Goal: Task Accomplishment & Management: Manage account settings

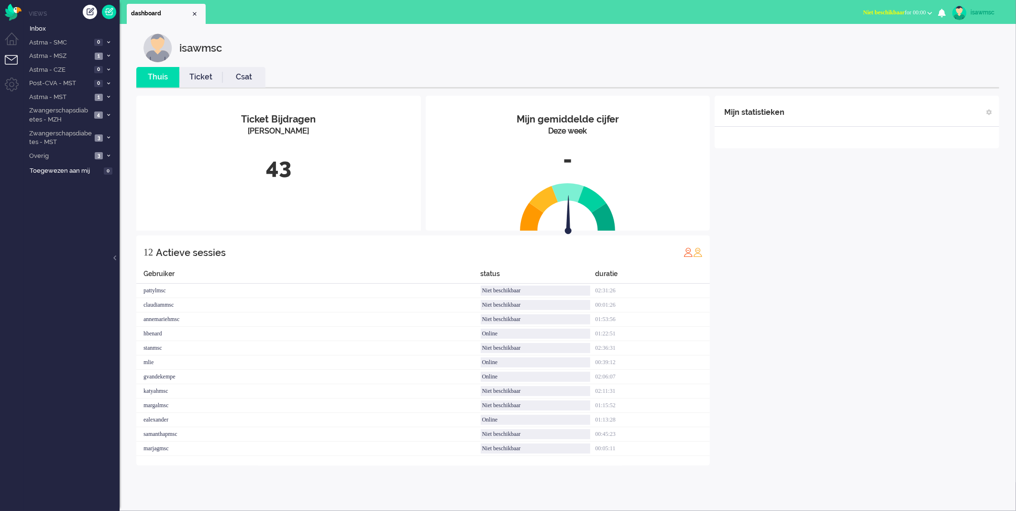
click at [561, 32] on div "isawmsc Thuis Ticket Csat Mijn gemiddelde cijfer Deze week - Ticket Bijdragen P…" at bounding box center [568, 253] width 897 height 458
click at [10, 13] on img "Omnidesk" at bounding box center [13, 12] width 17 height 17
click at [409, 65] on div "isawmsc Thuis Ticket Csat Mijn gemiddelde cijfer Deze week - Ticket Bijdragen P…" at bounding box center [567, 264] width 877 height 463
drag, startPoint x: 504, startPoint y: 333, endPoint x: 446, endPoint y: 333, distance: 57.4
click at [446, 333] on div "ealexander Online 01:14:58" at bounding box center [423, 334] width 574 height 14
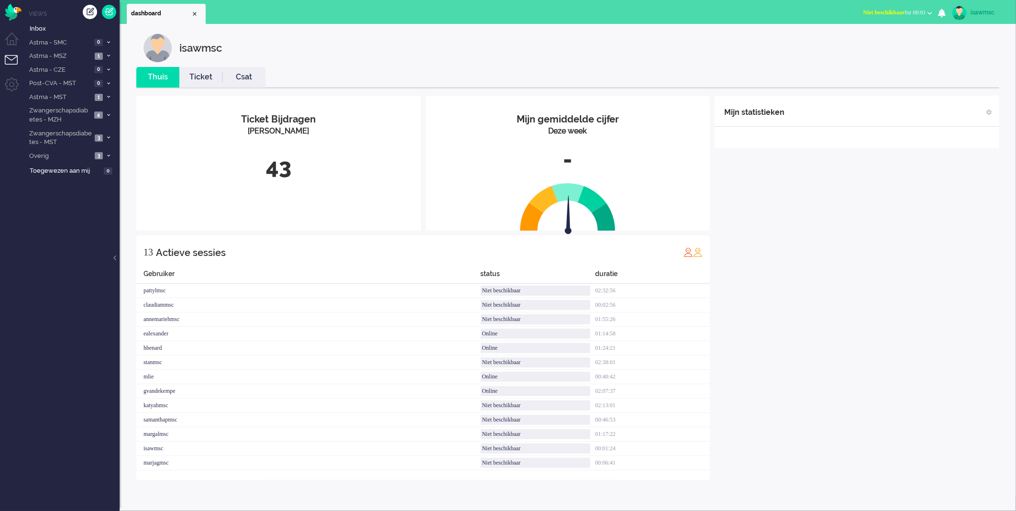
click at [778, 351] on div "Mijn statistieken + Statistieken toevoegen Bel tijd (gemiddelde dag) Wrapup tij…" at bounding box center [857, 288] width 285 height 384
click at [904, 13] on span "Niet beschikbaar for 00:01" at bounding box center [895, 12] width 63 height 7
click at [814, 42] on div "isawmsc" at bounding box center [575, 47] width 863 height 29
click at [868, 52] on div "isawmsc" at bounding box center [575, 47] width 863 height 29
click at [902, 17] on button "Niet beschikbaar for 00:02" at bounding box center [898, 13] width 80 height 14
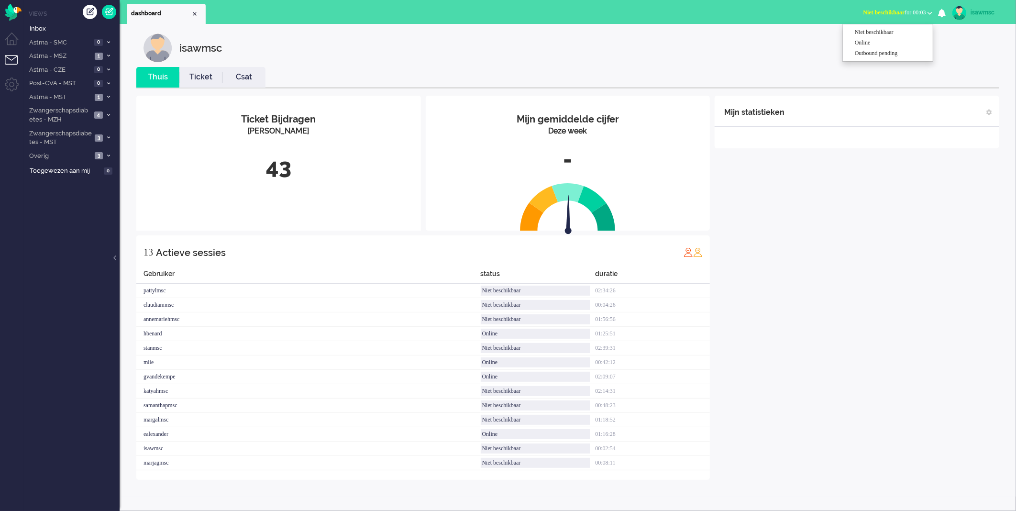
click at [694, 43] on div "isawmsc" at bounding box center [575, 47] width 863 height 29
click at [387, 47] on div "isawmsc" at bounding box center [575, 47] width 863 height 29
click at [382, 44] on div "isawmsc" at bounding box center [575, 47] width 863 height 29
click at [15, 39] on li "Dashboard menu" at bounding box center [16, 44] width 22 height 22
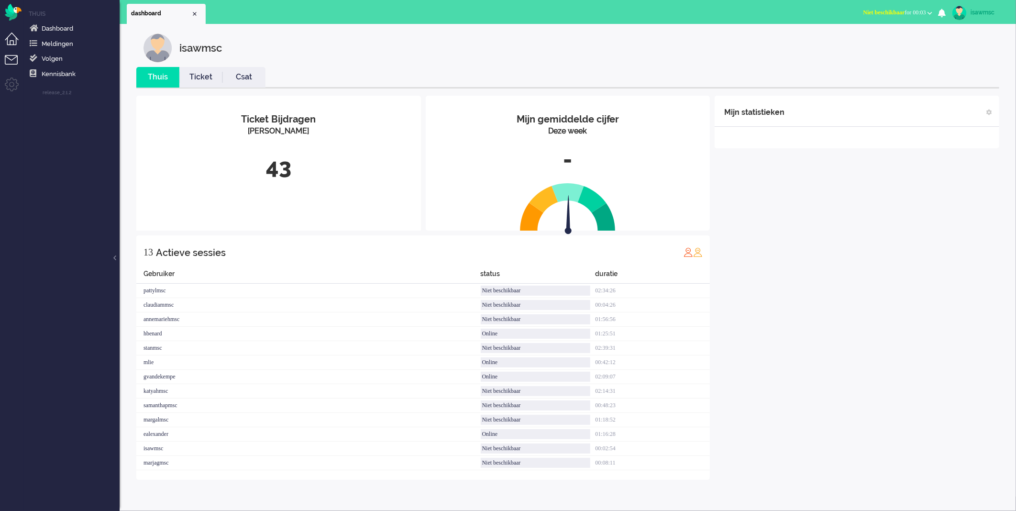
click at [8, 60] on li "Tickets menu" at bounding box center [16, 66] width 22 height 22
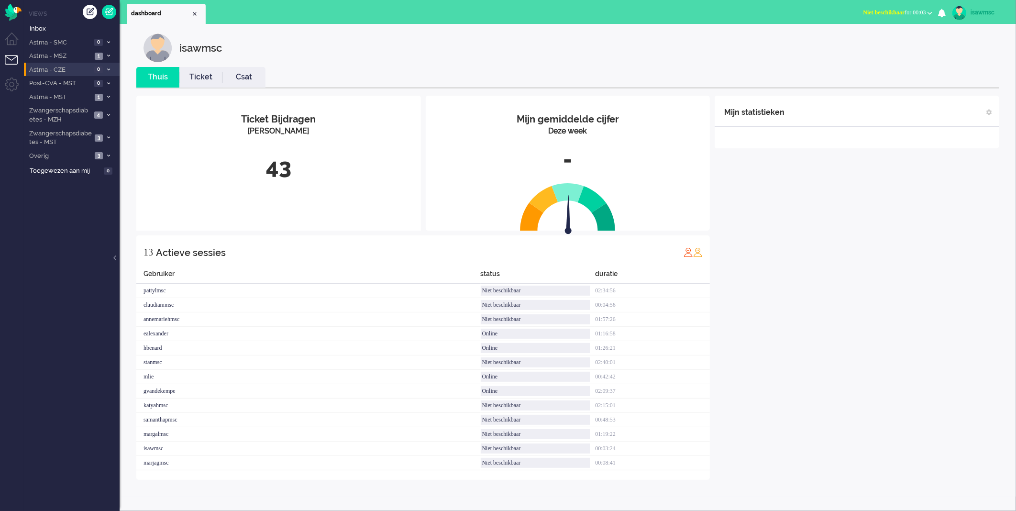
click at [76, 70] on span "Astma - CZE" at bounding box center [60, 70] width 64 height 9
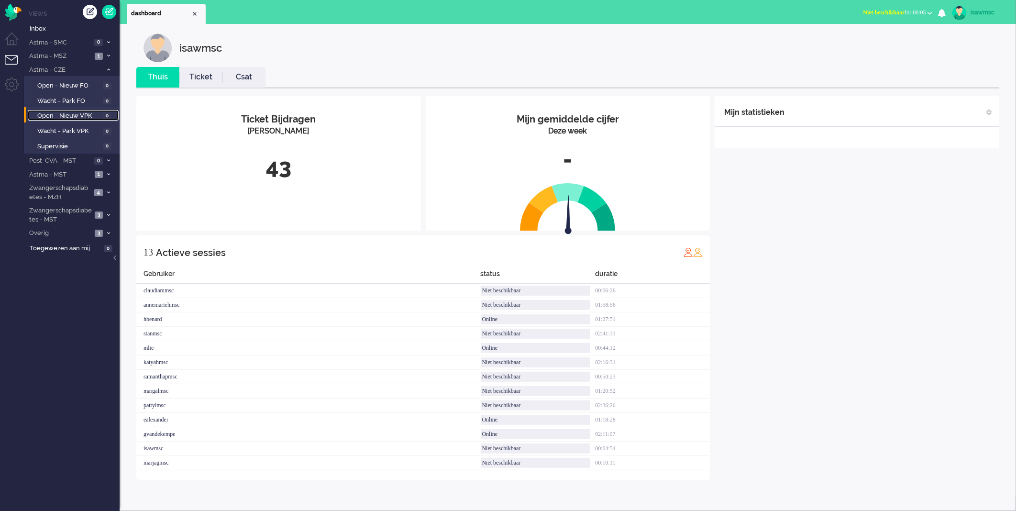
click at [92, 114] on span "Open - Nieuw VPK" at bounding box center [68, 115] width 63 height 9
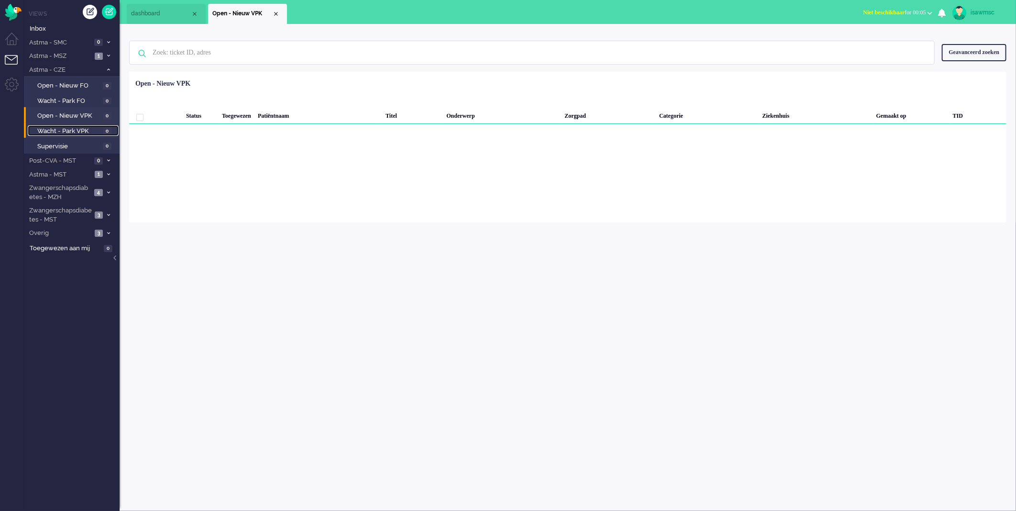
click at [67, 132] on span "Wacht - Park VPK" at bounding box center [68, 131] width 63 height 9
click at [69, 147] on span "Supervisie" at bounding box center [68, 146] width 63 height 9
click at [99, 116] on span "Open - Nieuw VPK" at bounding box center [68, 115] width 63 height 9
click at [83, 112] on span "Open - Nieuw VPK" at bounding box center [68, 115] width 63 height 9
click at [91, 189] on span "Zwangerschapsdiabetes - MZH" at bounding box center [60, 193] width 64 height 18
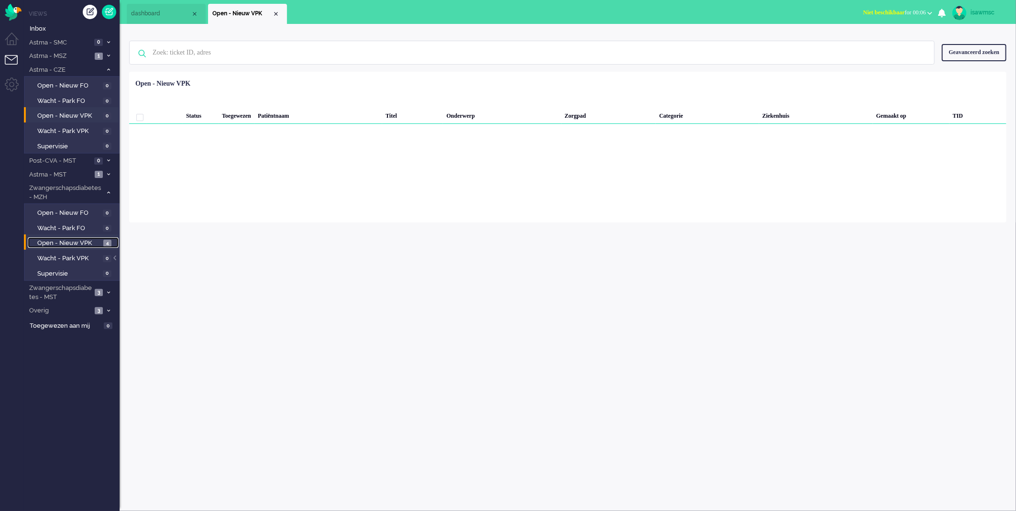
click at [84, 239] on span "Open - Nieuw VPK" at bounding box center [69, 243] width 64 height 9
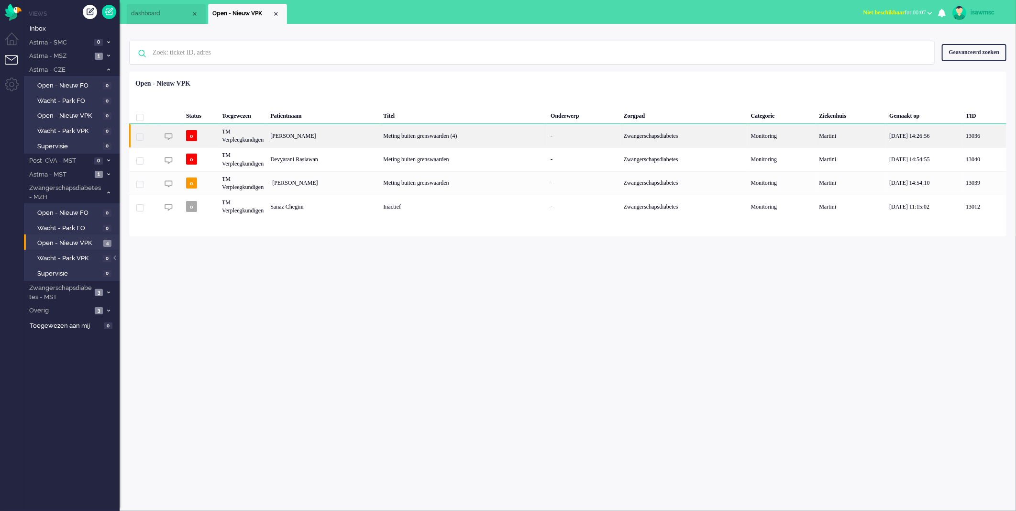
click at [372, 133] on div "Nynke Annema" at bounding box center [323, 135] width 113 height 23
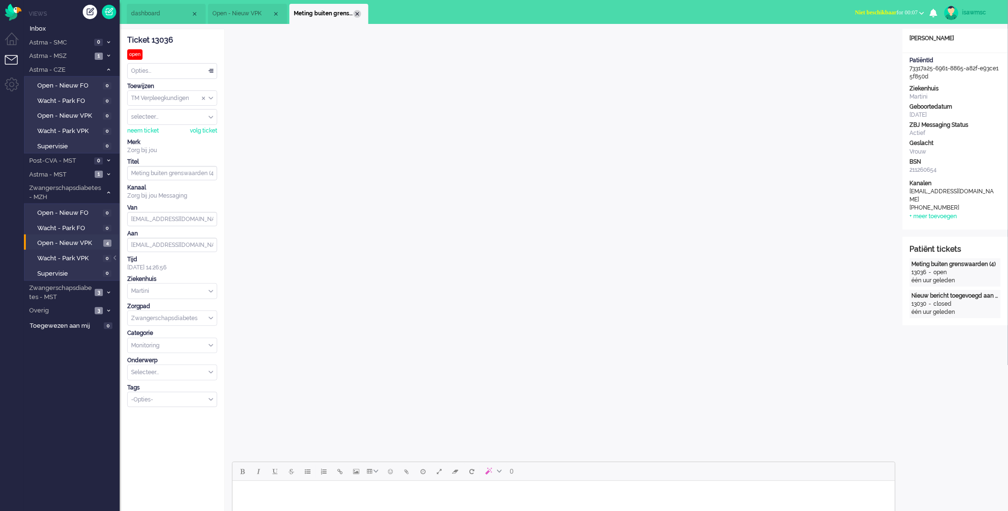
click at [355, 13] on div "Close tab" at bounding box center [358, 14] width 8 height 8
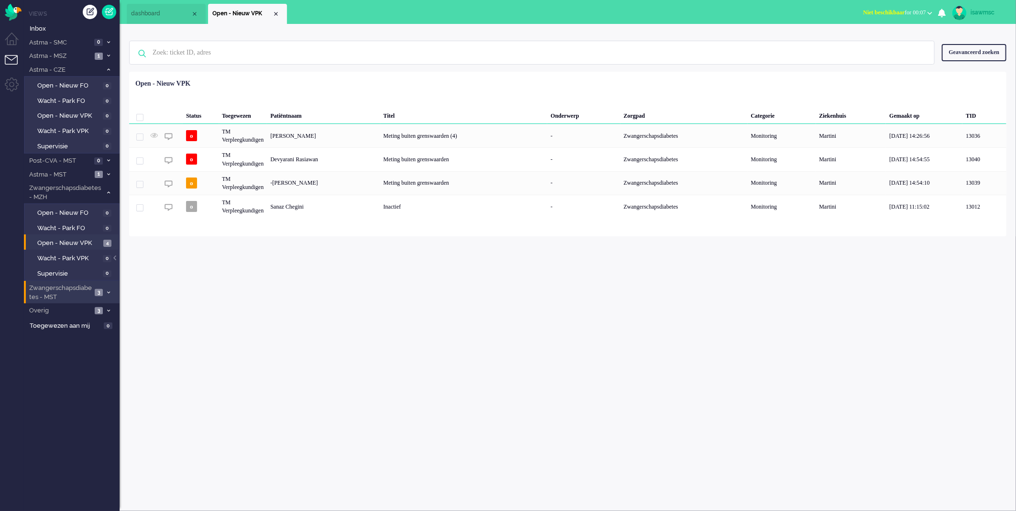
click at [97, 284] on li "Zwangerschapsdiabetes - MST 3" at bounding box center [72, 292] width 96 height 22
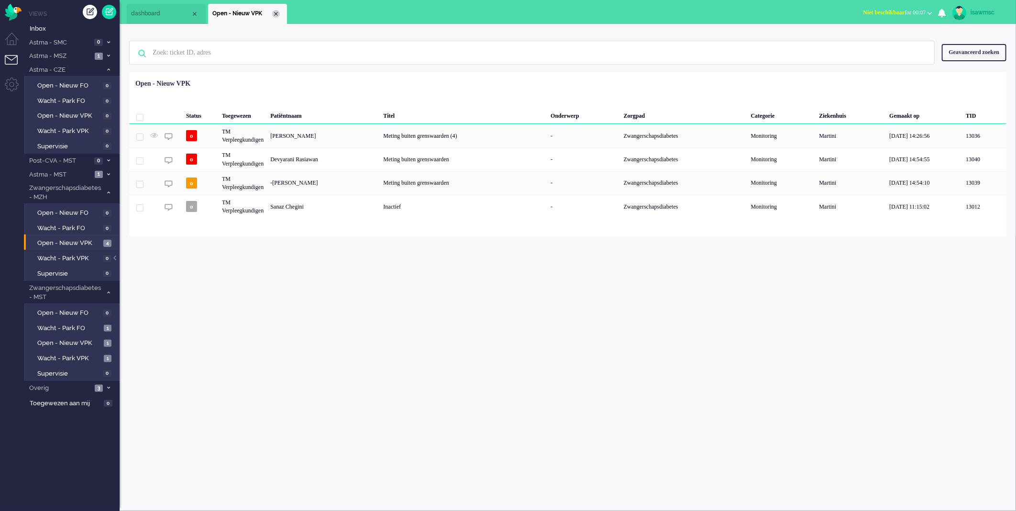
click at [276, 15] on div "Close tab" at bounding box center [276, 14] width 8 height 8
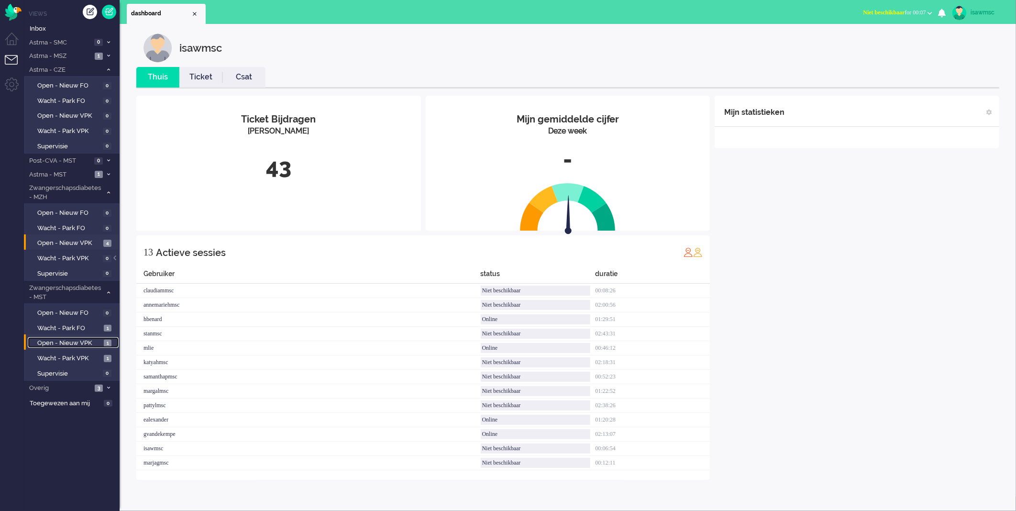
click at [72, 340] on span "Open - Nieuw VPK" at bounding box center [69, 343] width 64 height 9
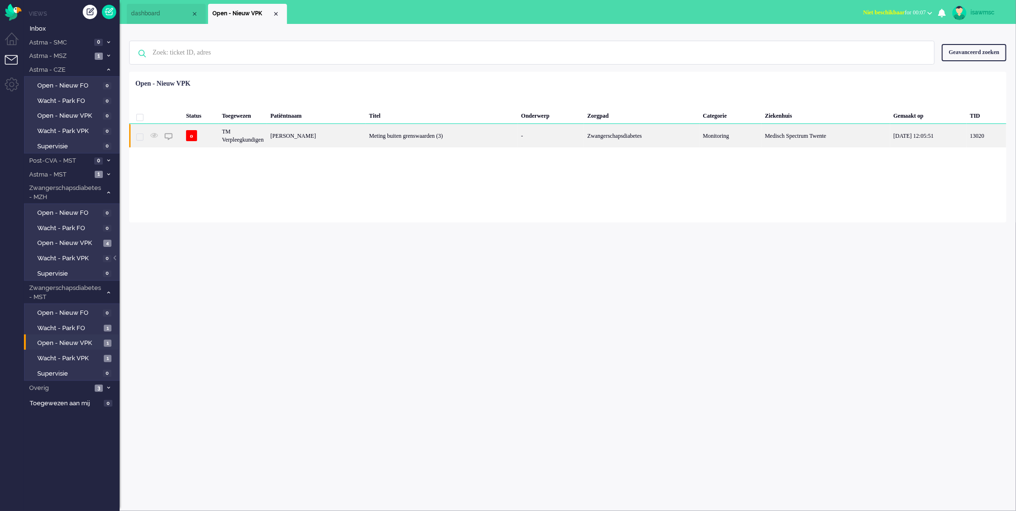
click at [382, 136] on div "Meting buiten grenswaarden (3)" at bounding box center [442, 135] width 152 height 23
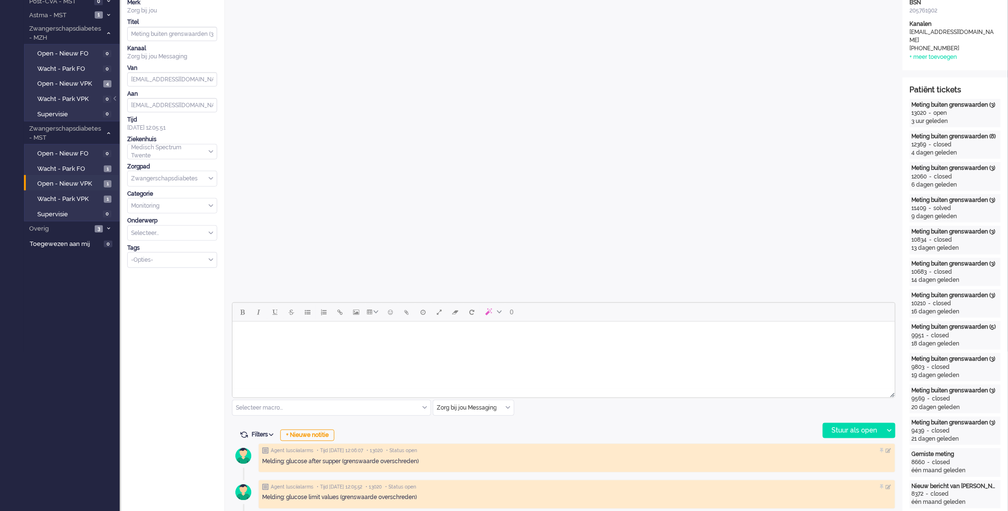
scroll to position [212, 0]
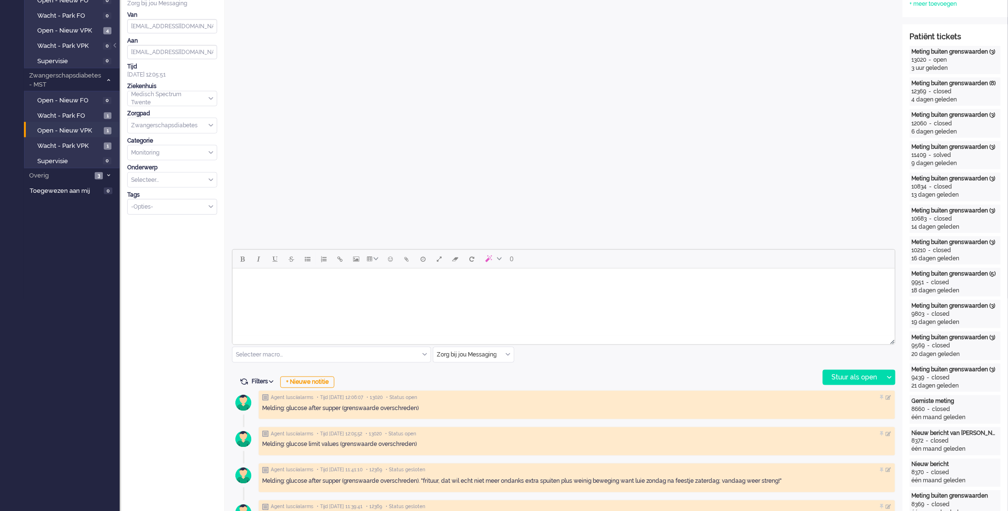
click at [350, 292] on html at bounding box center [563, 280] width 663 height 24
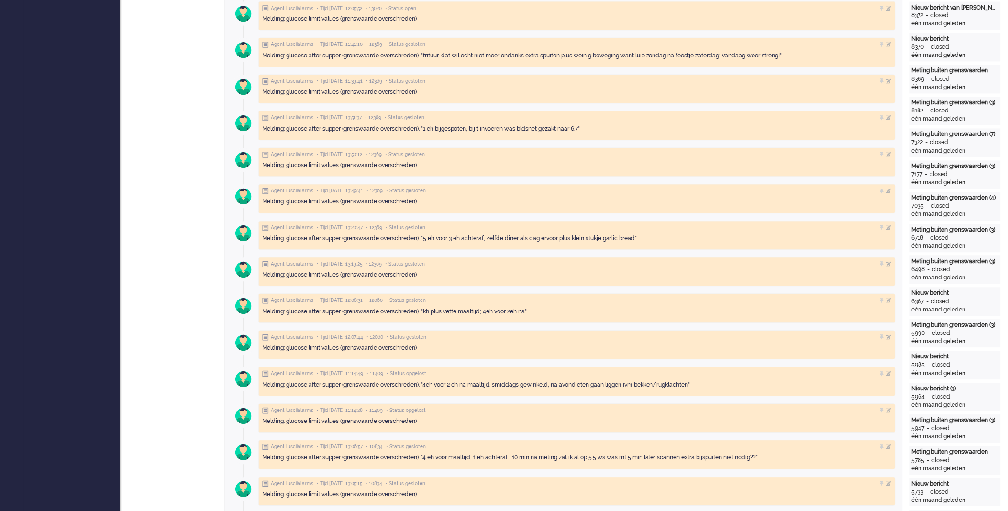
scroll to position [850, 0]
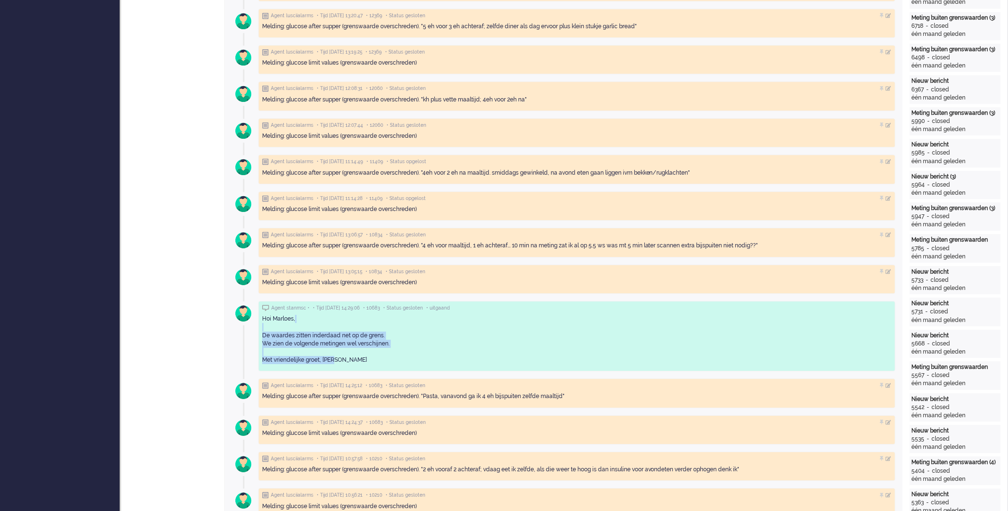
drag, startPoint x: 338, startPoint y: 361, endPoint x: 287, endPoint y: 327, distance: 61.4
click at [287, 327] on div "Hoi Marloes, De waardes zitten inderdaad net op de grens. We zien de volgende m…" at bounding box center [577, 339] width 630 height 49
drag, startPoint x: 287, startPoint y: 327, endPoint x: 465, endPoint y: 346, distance: 179.1
click at [465, 346] on div "Hoi Marloes, De waardes zitten inderdaad net op de grens. We zien de volgende m…" at bounding box center [577, 339] width 630 height 49
drag, startPoint x: 297, startPoint y: 318, endPoint x: 243, endPoint y: 321, distance: 53.7
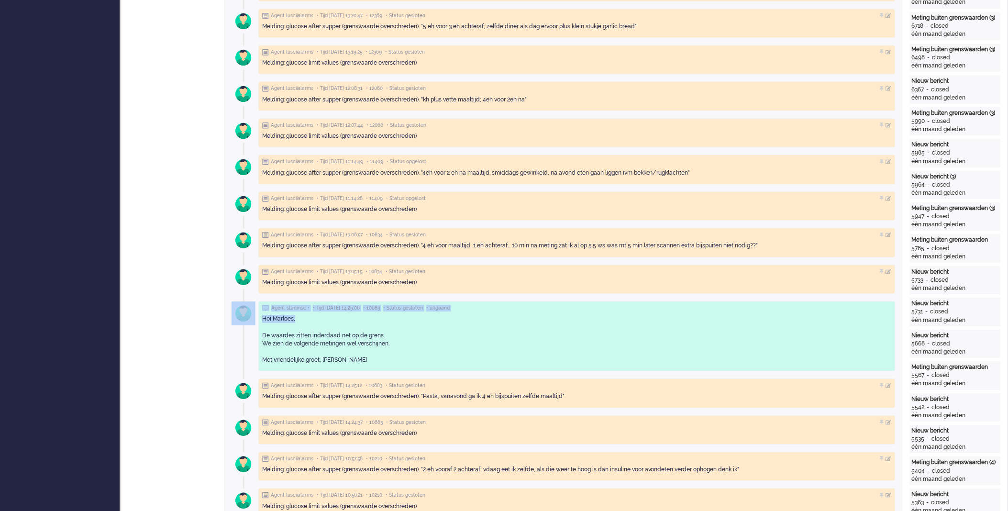
click at [258, 321] on div "Agent stanmsc • • Tijd 10/09/2025 14:29:06 • 10683 • Status gesloten • uitgaand…" at bounding box center [576, 336] width 637 height 70
drag, startPoint x: 243, startPoint y: 321, endPoint x: 348, endPoint y: 334, distance: 105.6
click at [348, 334] on div "Hoi Marloes, De waardes zitten inderdaad net op de grens. We zien de volgende m…" at bounding box center [577, 339] width 630 height 49
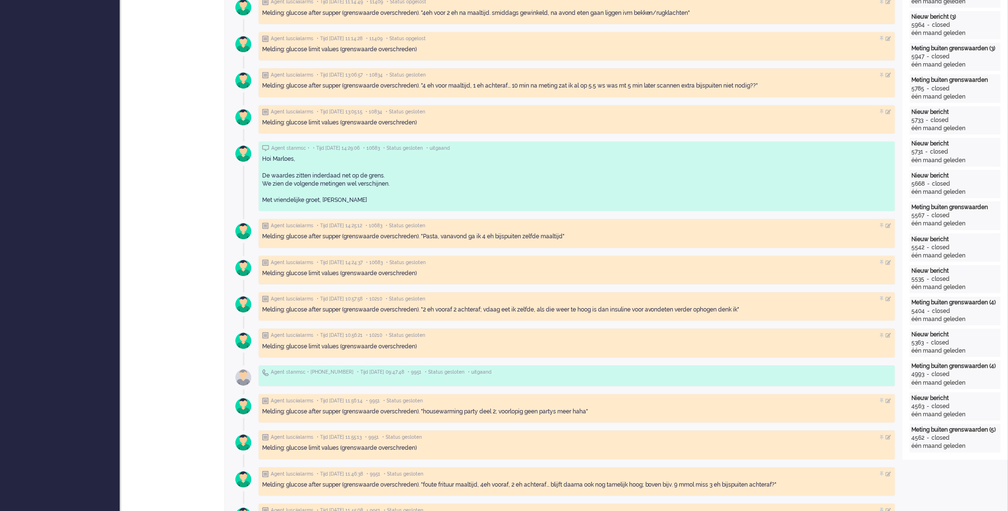
scroll to position [1063, 0]
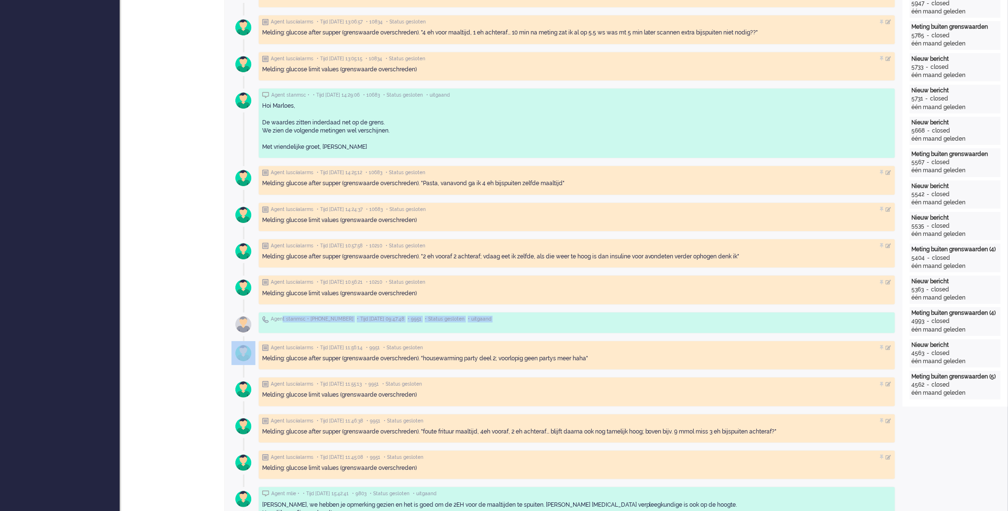
drag, startPoint x: 280, startPoint y: 323, endPoint x: 457, endPoint y: 327, distance: 177.1
click at [457, 327] on div "Agent stanmsc • +31610250771 • Tijd 08/09/2025 09:47:48 • 9951 • Status geslote…" at bounding box center [576, 323] width 637 height 22
drag, startPoint x: 457, startPoint y: 327, endPoint x: 506, endPoint y: 325, distance: 48.4
click at [506, 325] on div at bounding box center [577, 326] width 630 height 7
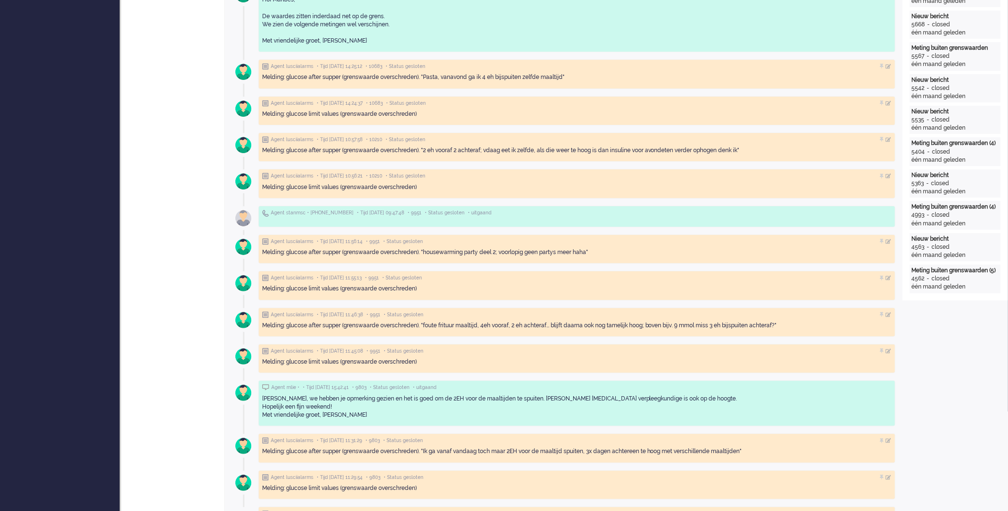
scroll to position [1222, 0]
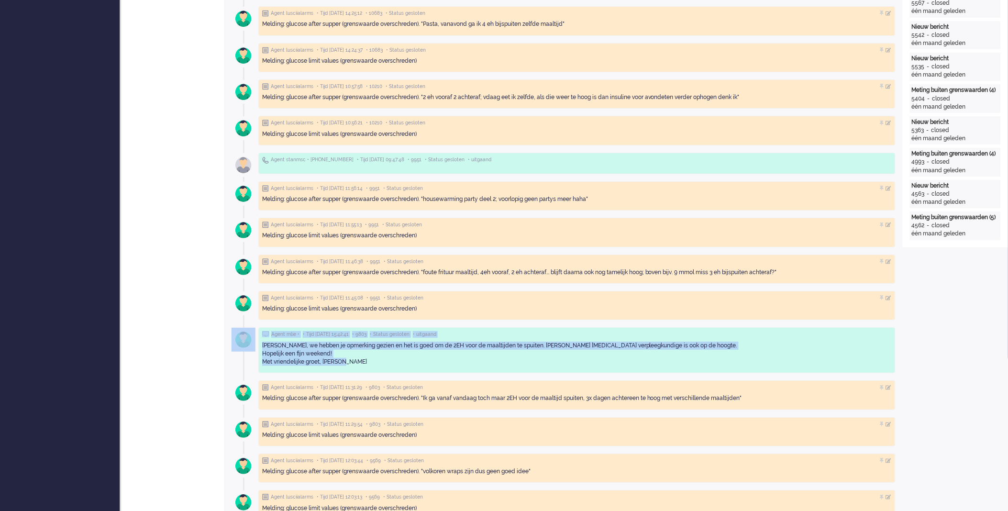
drag, startPoint x: 371, startPoint y: 370, endPoint x: 244, endPoint y: 338, distance: 130.8
click at [258, 338] on div "Agent mlie • • Tijd 05/09/2025 15:42:41 • 9803 • Status gesloten • uitgaand Dag…" at bounding box center [576, 350] width 637 height 46
drag, startPoint x: 244, startPoint y: 338, endPoint x: 383, endPoint y: 364, distance: 141.2
click at [383, 364] on div "Dag Marloes, we hebben je opmerking gezien en het is goed om de 2EH voor de maa…" at bounding box center [577, 354] width 630 height 24
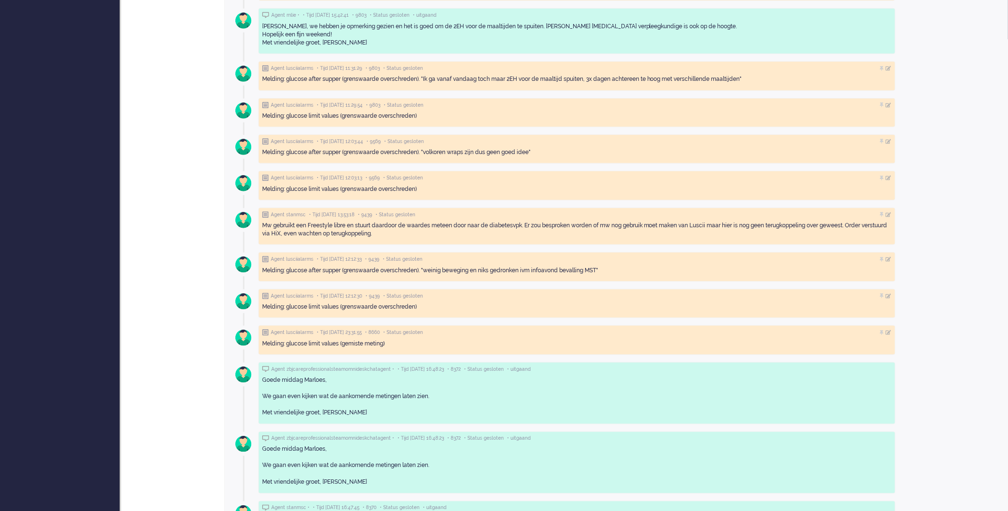
scroll to position [0, 0]
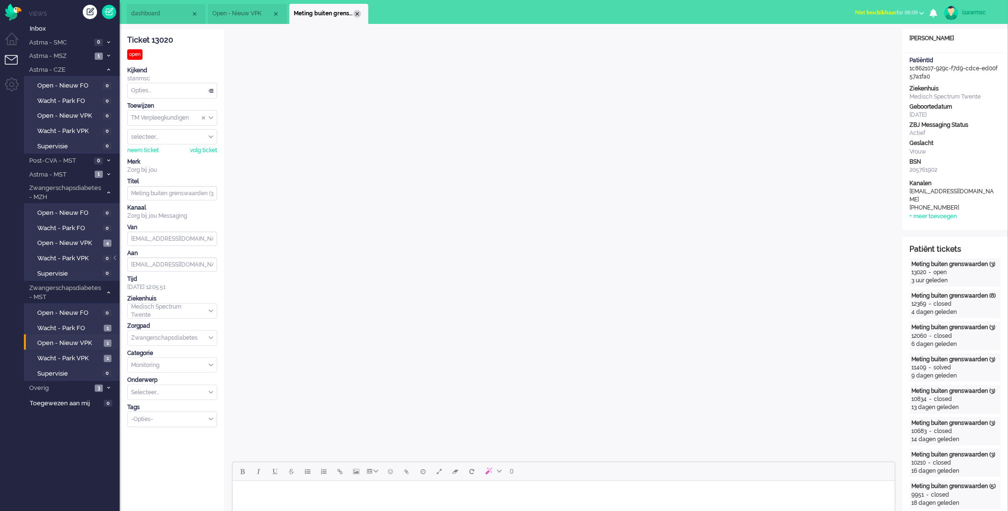
click at [356, 12] on div "Close tab" at bounding box center [358, 14] width 8 height 8
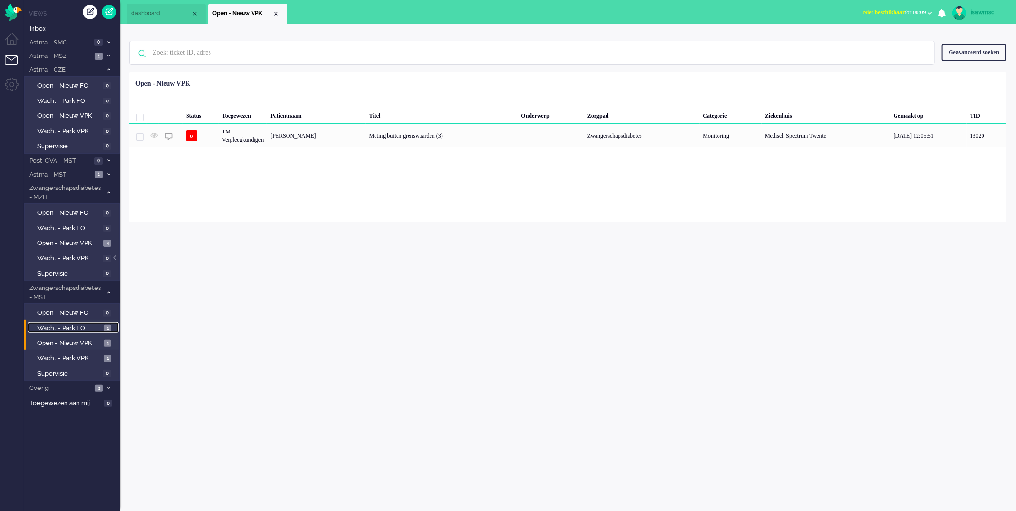
click at [90, 324] on span "Wacht - Park FO" at bounding box center [69, 328] width 64 height 9
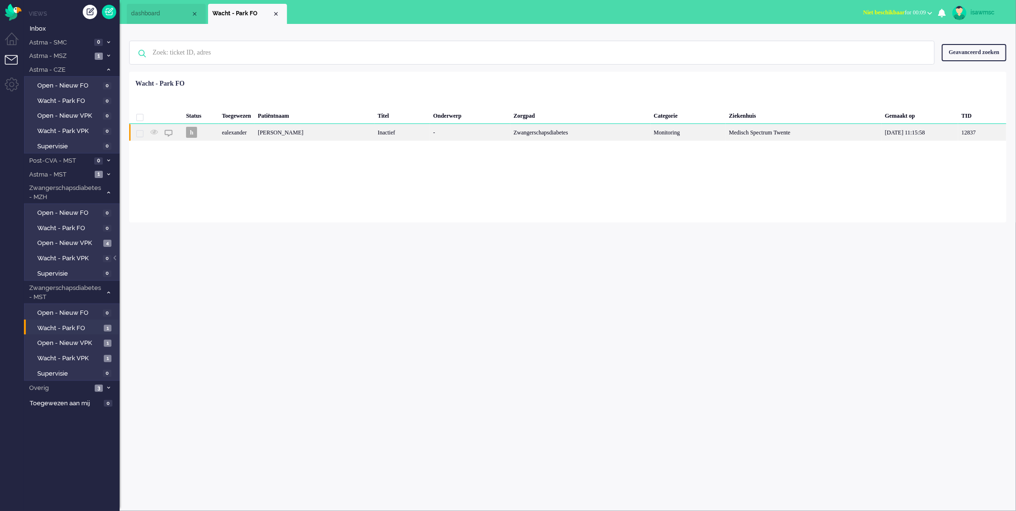
click at [290, 136] on div "Shaimaa Kneis" at bounding box center [315, 132] width 120 height 17
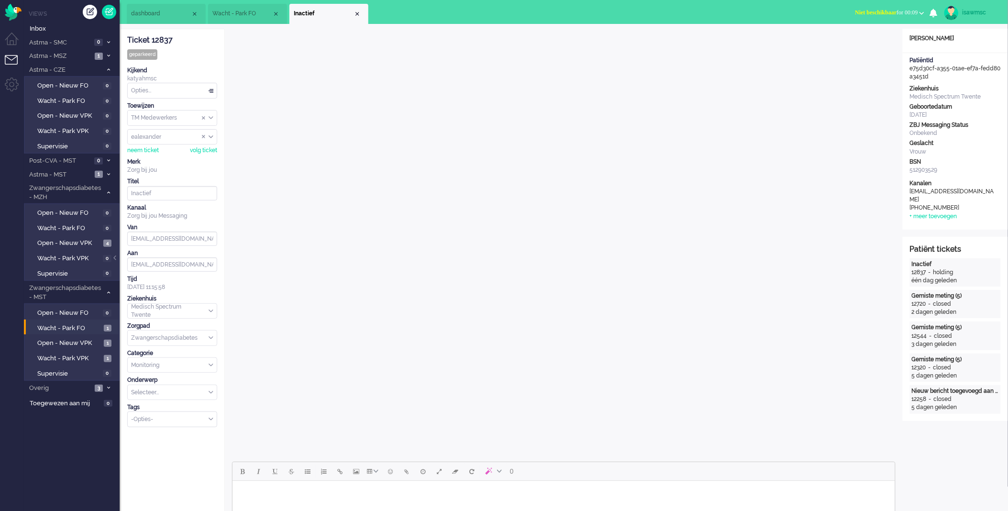
click at [352, 15] on span "Inactief" at bounding box center [324, 14] width 60 height 8
click at [354, 15] on div "Close tab" at bounding box center [358, 14] width 8 height 8
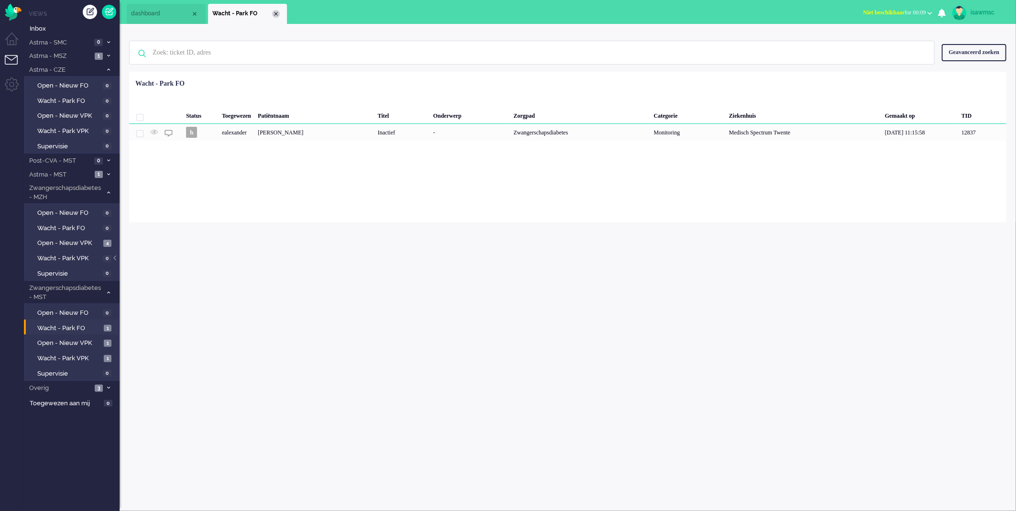
click at [276, 15] on div "Close tab" at bounding box center [276, 14] width 8 height 8
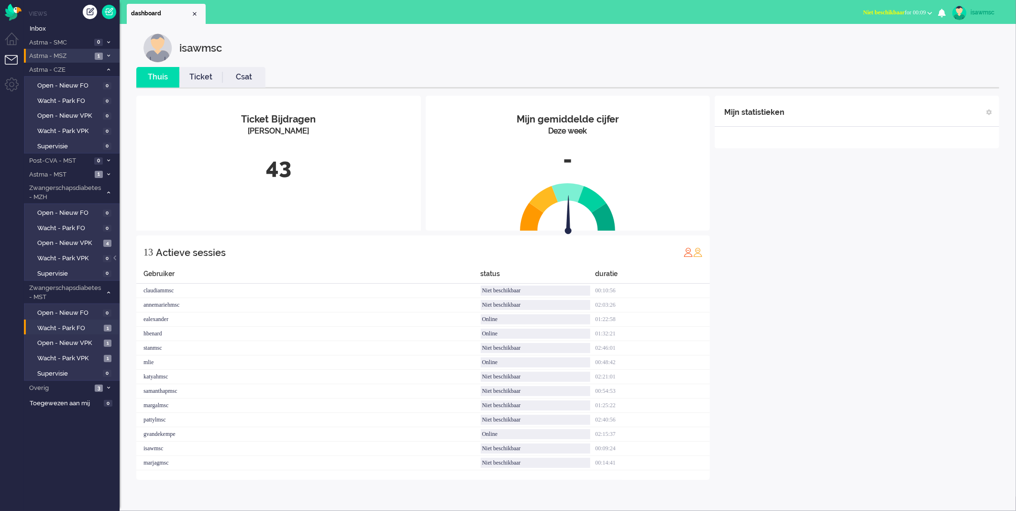
click at [105, 54] on span at bounding box center [108, 56] width 7 height 5
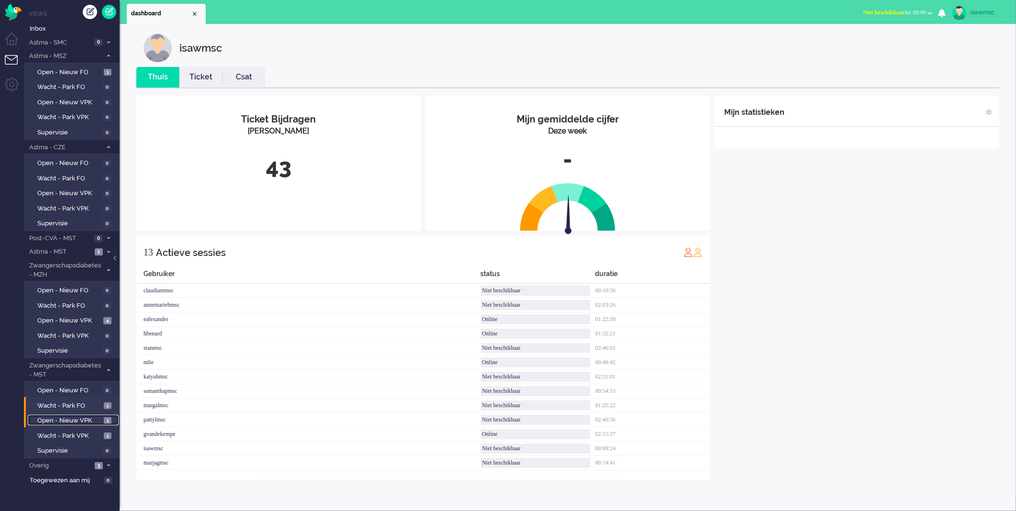
click at [94, 415] on link "Open - Nieuw VPK 1" at bounding box center [73, 420] width 91 height 11
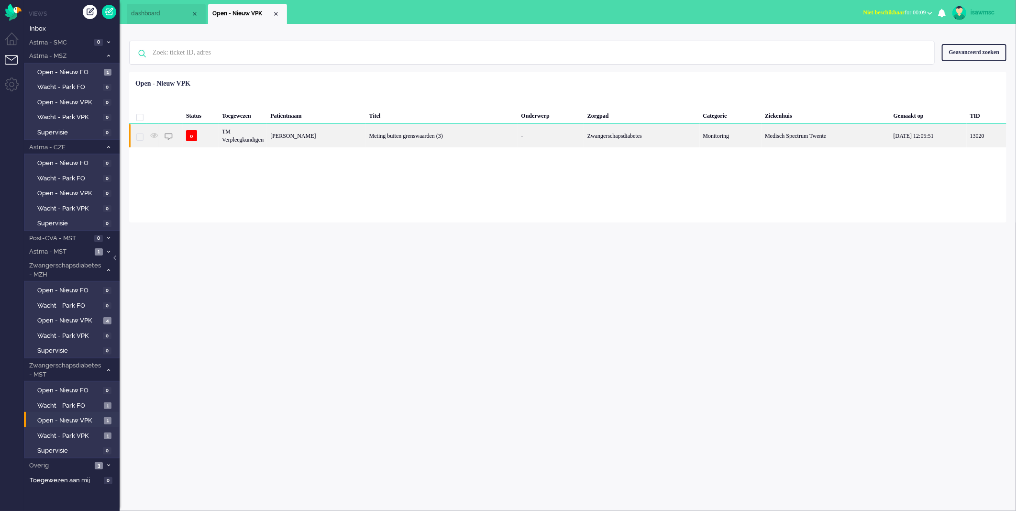
click at [371, 136] on div "Meting buiten grenswaarden (3)" at bounding box center [442, 135] width 152 height 23
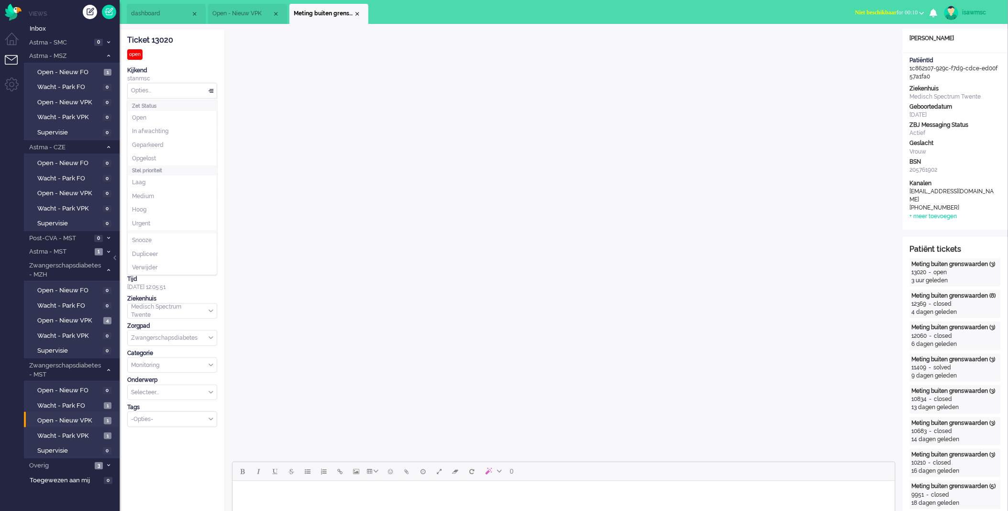
click at [171, 92] on div "Opties..." at bounding box center [172, 90] width 89 height 15
click at [191, 54] on div "Ticket 13020 open Kijkend stanmsc Opties... Zet Status Open In afwachting Gepar…" at bounding box center [172, 228] width 90 height 398
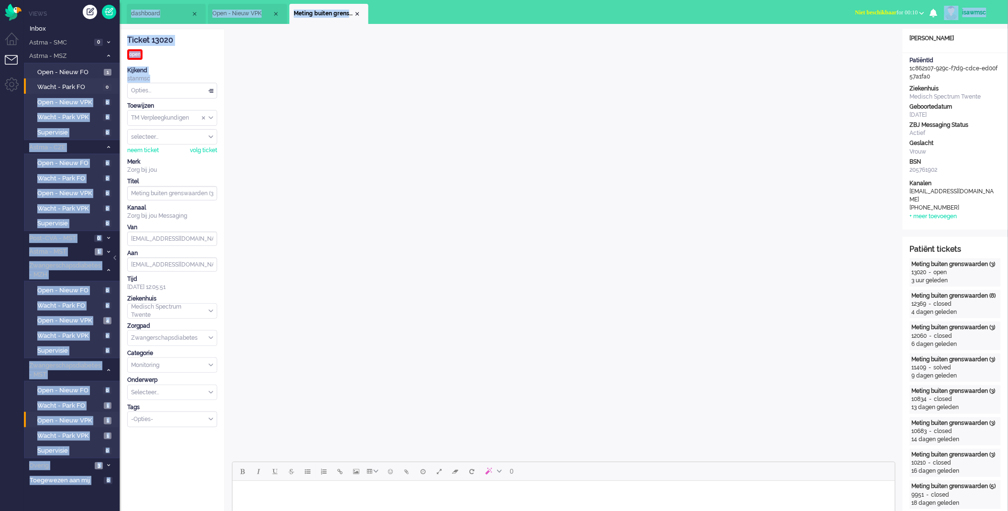
drag, startPoint x: 150, startPoint y: 81, endPoint x: 115, endPoint y: 82, distance: 35.4
click at [115, 82] on div "Thuis Dashboard Meldingen Volgen Kennisbank release_2.1.2 Views Inbox Astma - S…" at bounding box center [504, 255] width 1008 height 511
drag, startPoint x: 115, startPoint y: 82, endPoint x: 156, endPoint y: 78, distance: 41.4
click at [156, 78] on div "stanmsc" at bounding box center [172, 79] width 90 height 8
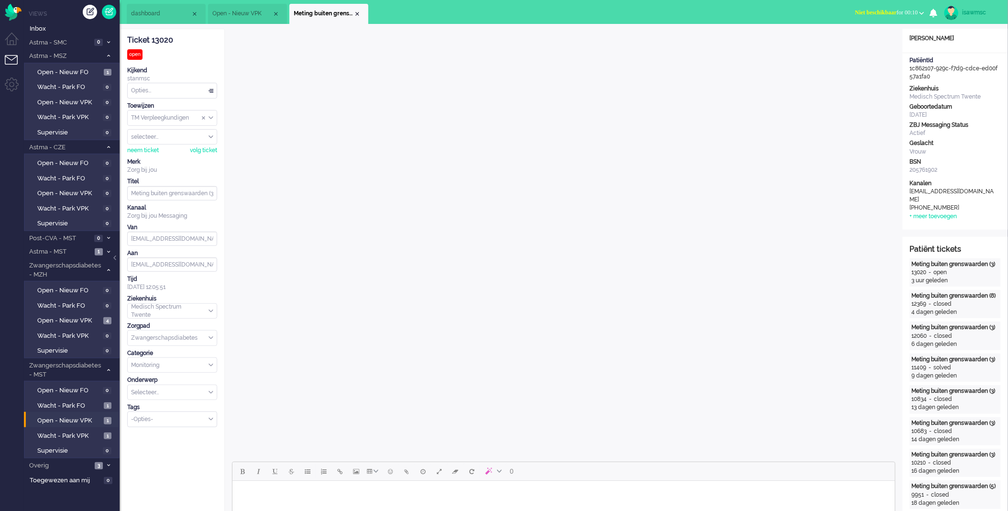
drag, startPoint x: 155, startPoint y: 78, endPoint x: 129, endPoint y: 80, distance: 26.4
click at [129, 80] on div "stanmsc" at bounding box center [172, 79] width 90 height 8
drag, startPoint x: 129, startPoint y: 80, endPoint x: 158, endPoint y: 78, distance: 28.8
click at [158, 78] on div "stanmsc" at bounding box center [172, 79] width 90 height 8
drag, startPoint x: 157, startPoint y: 78, endPoint x: 122, endPoint y: 78, distance: 34.9
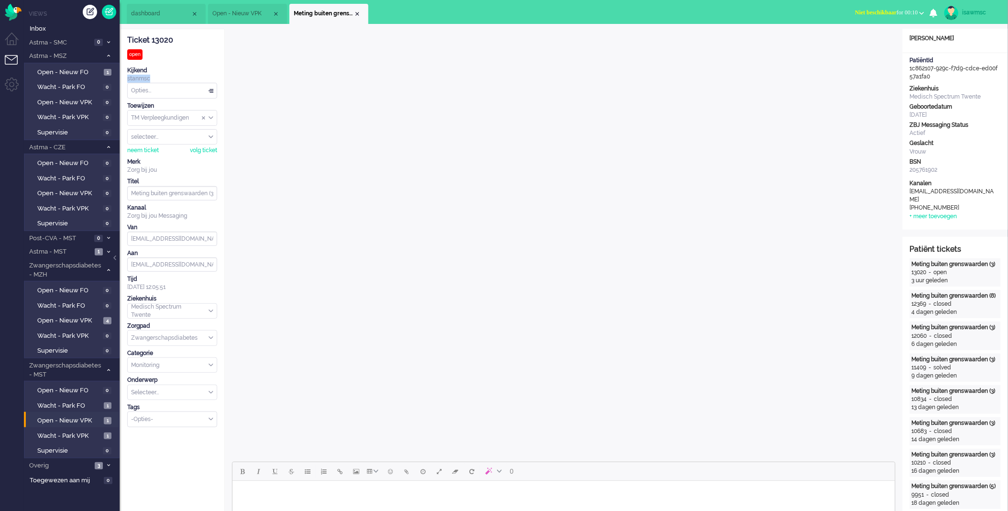
drag, startPoint x: 122, startPoint y: 78, endPoint x: 168, endPoint y: 74, distance: 46.1
click at [168, 74] on div "Kijkend" at bounding box center [172, 71] width 90 height 8
click at [180, 90] on div "Opties..." at bounding box center [172, 90] width 89 height 15
click at [201, 50] on div "Ticket 13020 open Kijkend stanmsc Opties... Zet Status Open In afwachting Gepar…" at bounding box center [172, 228] width 90 height 398
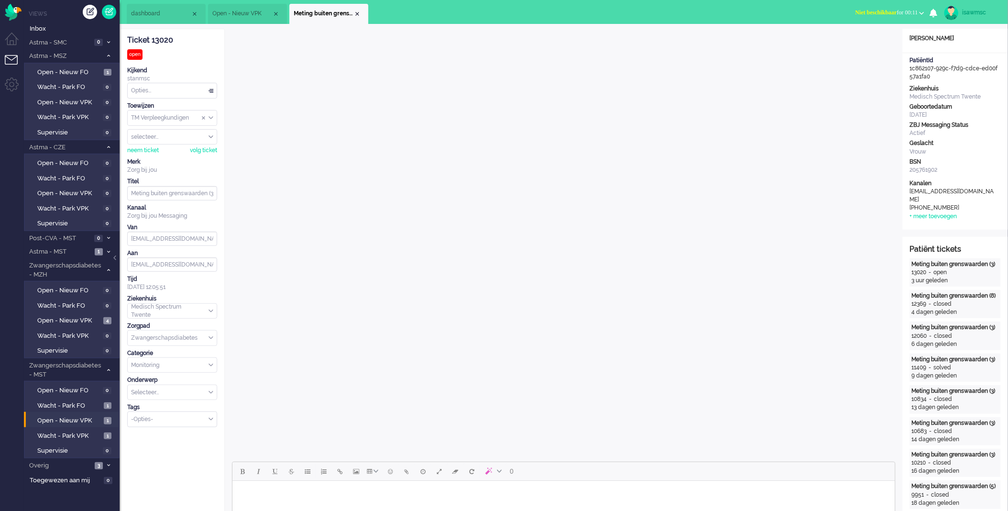
scroll to position [68, 0]
drag, startPoint x: 173, startPoint y: 311, endPoint x: 125, endPoint y: 304, distance: 47.9
click at [202, 281] on div "Tijd" at bounding box center [172, 279] width 90 height 8
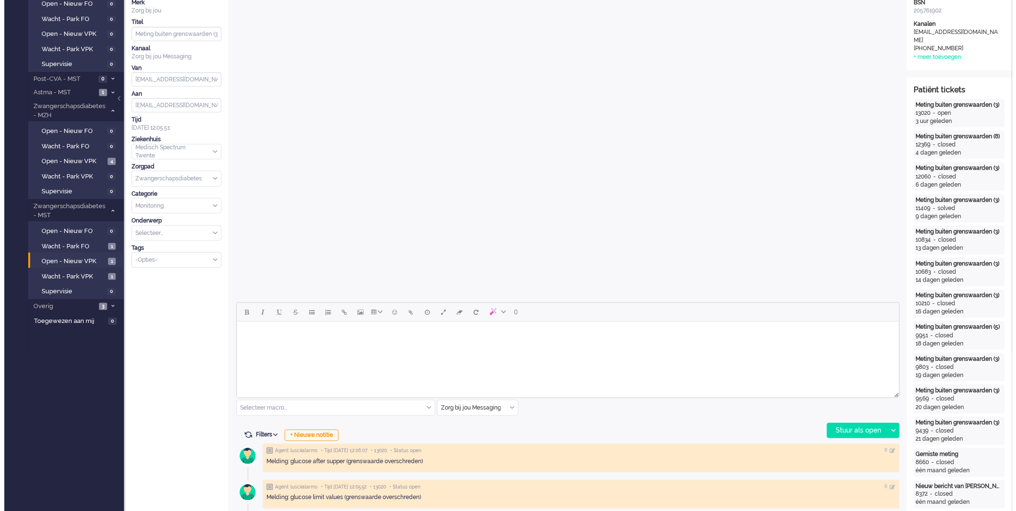
scroll to position [0, 0]
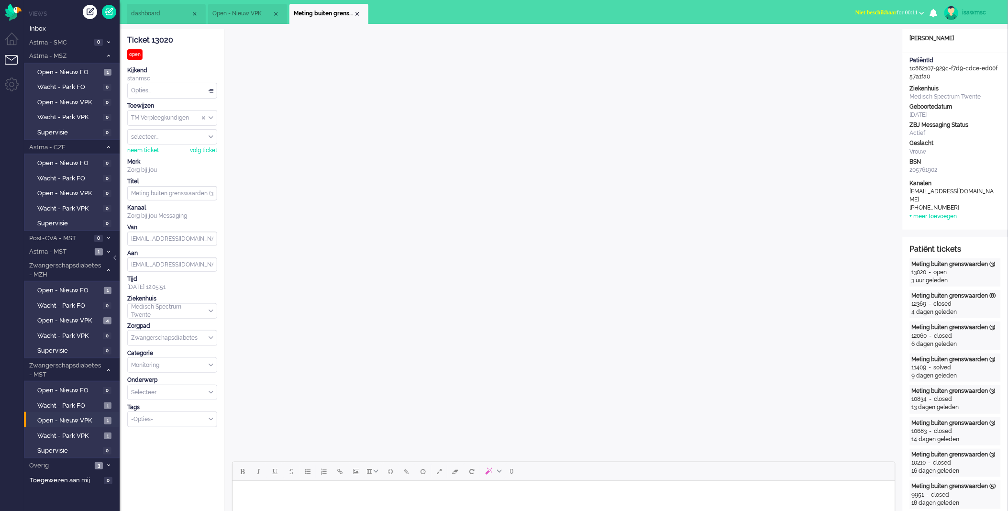
click at [393, 18] on ul "dashboard Open - Nieuw VPK Meting buiten grenswaarden (3)" at bounding box center [471, 12] width 688 height 24
click at [471, 20] on ul "dashboard Open - Nieuw VPK Meting buiten grenswaarden (3)" at bounding box center [471, 12] width 688 height 24
click at [357, 15] on div "Close tab" at bounding box center [358, 14] width 8 height 8
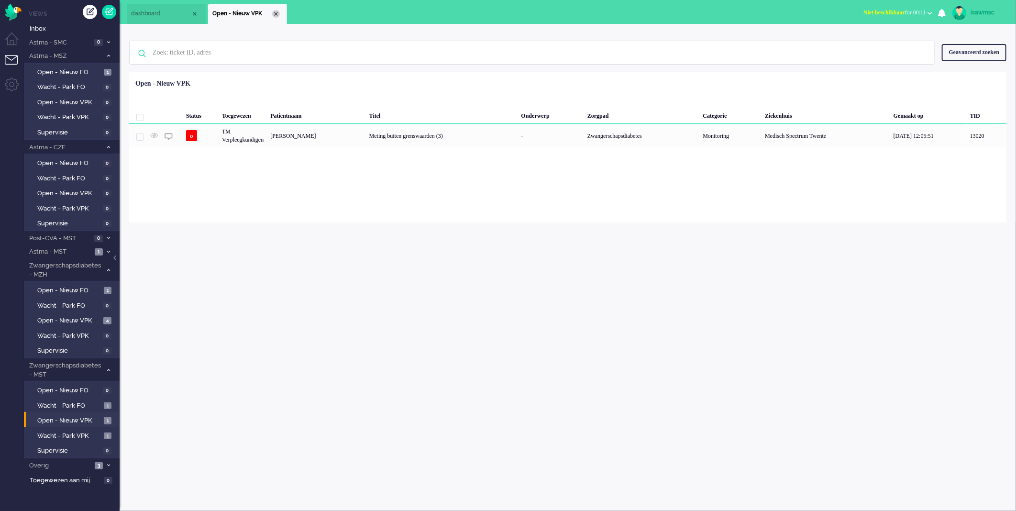
click at [273, 11] on div "Close tab" at bounding box center [276, 14] width 8 height 8
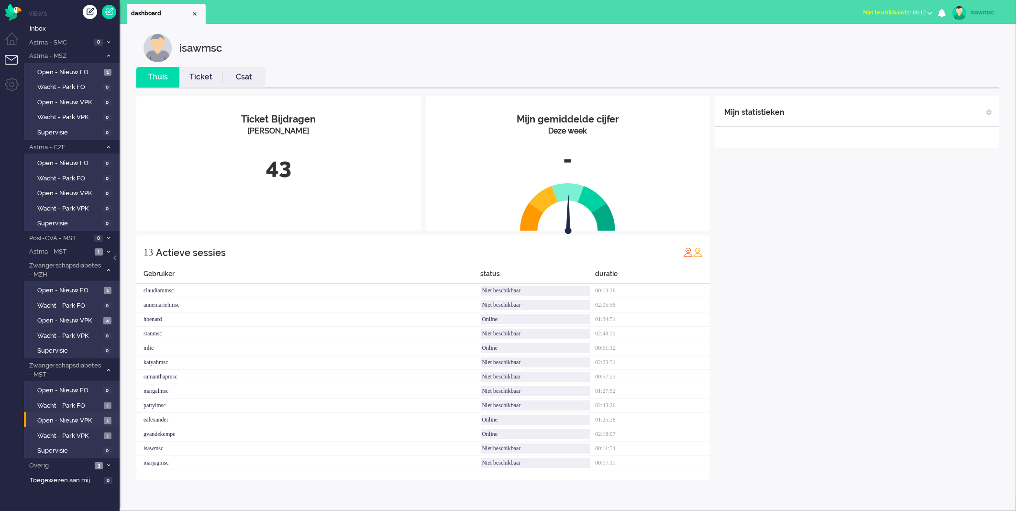
click at [273, 11] on ul "dashboard" at bounding box center [475, 12] width 696 height 24
click at [254, 15] on ul "dashboard" at bounding box center [475, 12] width 696 height 24
click at [243, 14] on ul "dashboard" at bounding box center [475, 12] width 696 height 24
click at [378, 51] on div "isawmsc" at bounding box center [575, 47] width 863 height 29
drag, startPoint x: 225, startPoint y: 46, endPoint x: 243, endPoint y: 55, distance: 19.5
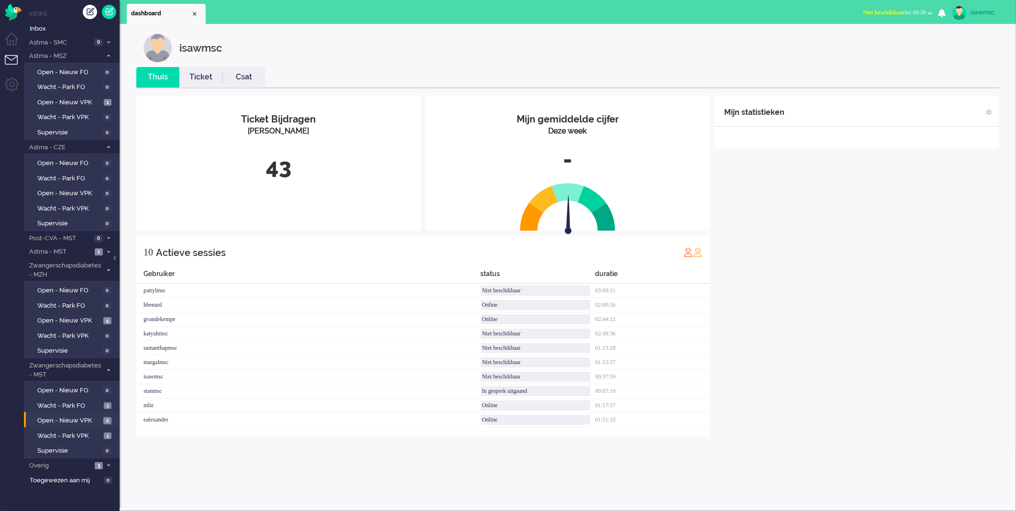
click at [243, 55] on div "isawmsc" at bounding box center [575, 47] width 863 height 29
click at [260, 50] on div "isawmsc" at bounding box center [575, 47] width 863 height 29
click at [11, 11] on img "Omnidesk" at bounding box center [13, 12] width 17 height 17
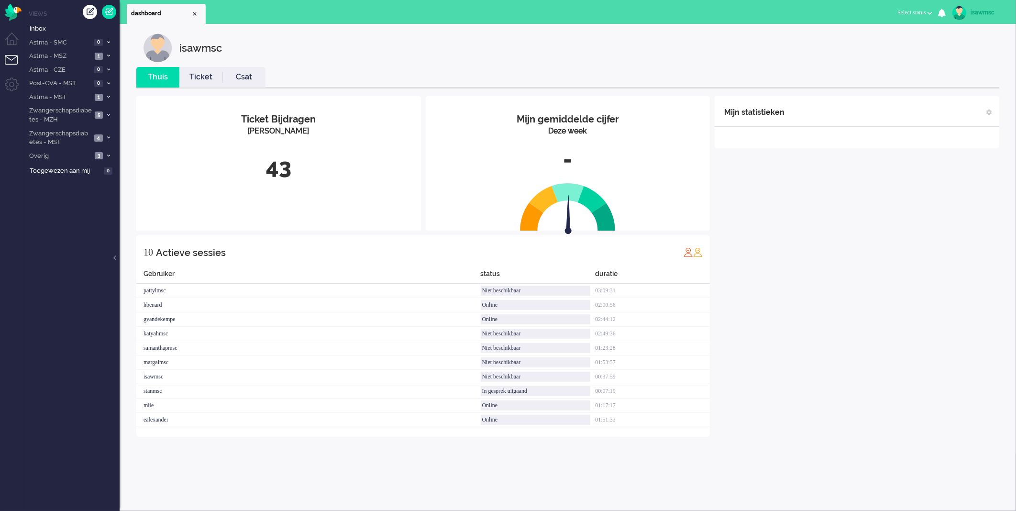
click at [921, 13] on span "Select status" at bounding box center [912, 12] width 29 height 7
click at [816, 33] on div "isawmsc" at bounding box center [575, 47] width 863 height 29
click at [816, 32] on div "isawmsc Thuis Ticket Csat Mijn gemiddelde cijfer Deze week - Ticket Bijdragen P…" at bounding box center [568, 239] width 897 height 430
click at [370, 54] on div "isawmsc" at bounding box center [575, 47] width 863 height 29
click at [388, 15] on ul "dashboard" at bounding box center [475, 12] width 696 height 24
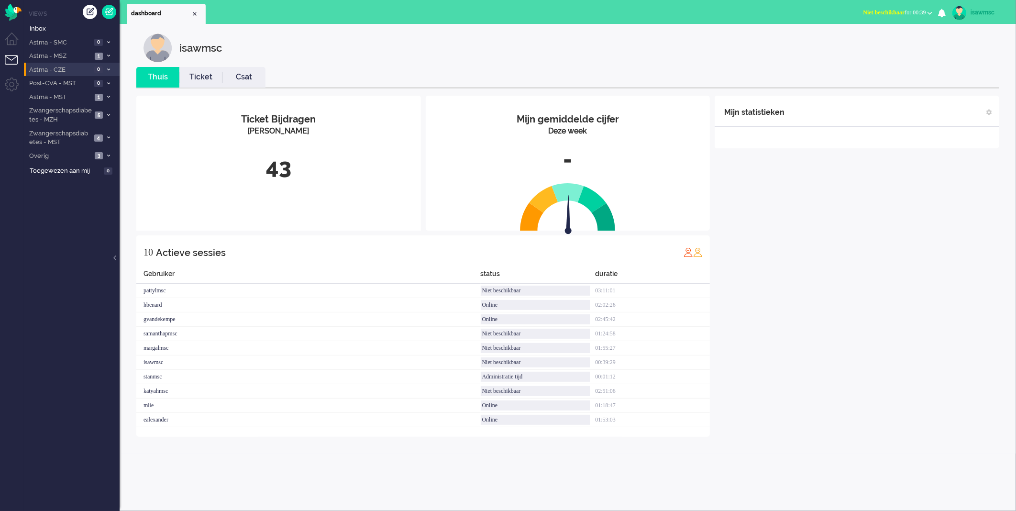
click at [69, 71] on span "Astma - CZE" at bounding box center [60, 70] width 64 height 9
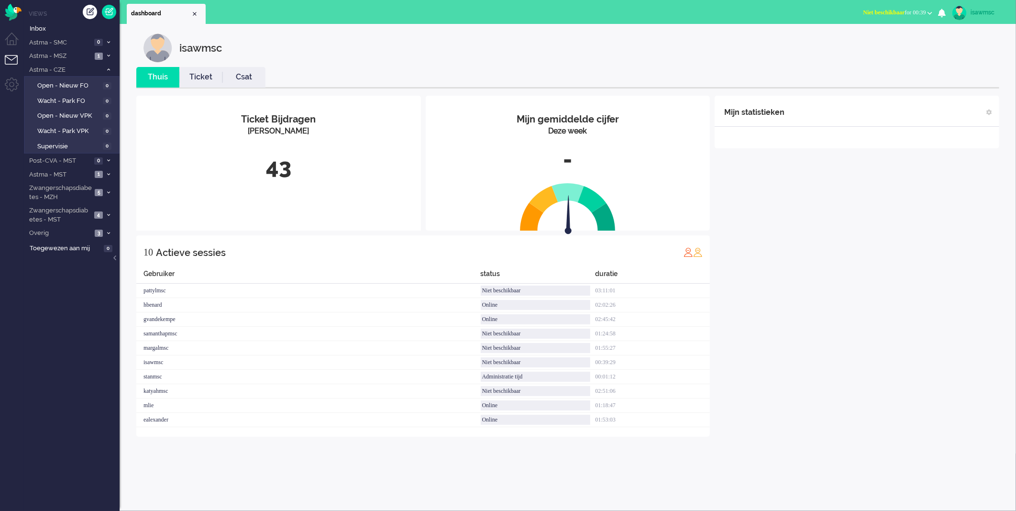
click at [12, 31] on ul "Menu" at bounding box center [12, 255] width 24 height 511
click at [11, 34] on li "Dashboard menu" at bounding box center [16, 44] width 22 height 22
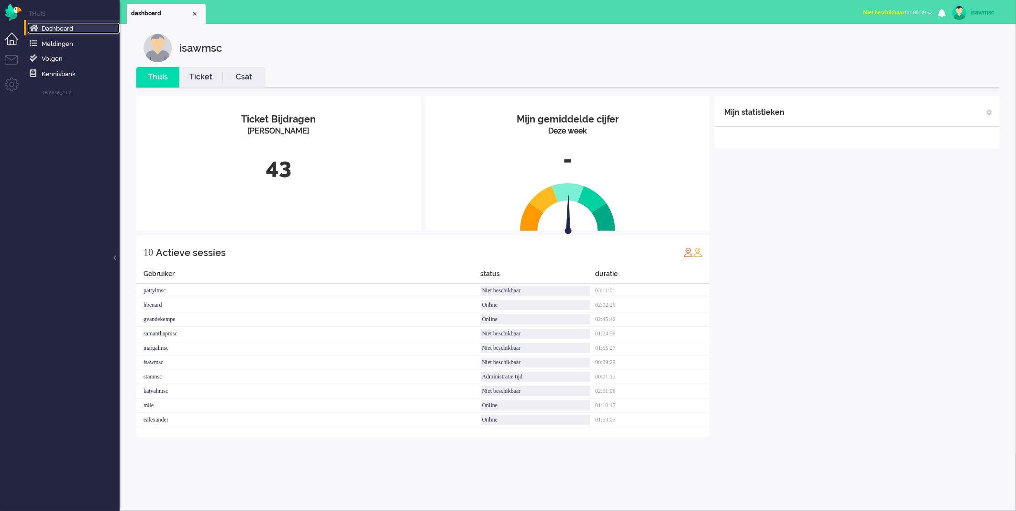
click at [54, 30] on span "Dashboard" at bounding box center [58, 28] width 32 height 7
click at [11, 53] on li "Dashboard menu" at bounding box center [16, 44] width 22 height 22
click at [12, 62] on li "Tickets menu" at bounding box center [16, 66] width 22 height 22
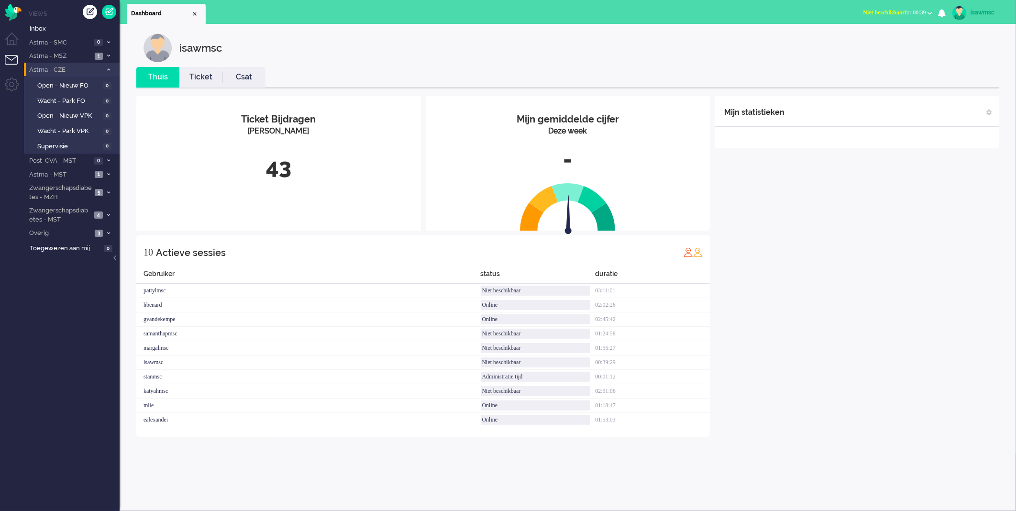
click at [107, 69] on icon at bounding box center [108, 69] width 3 height 3
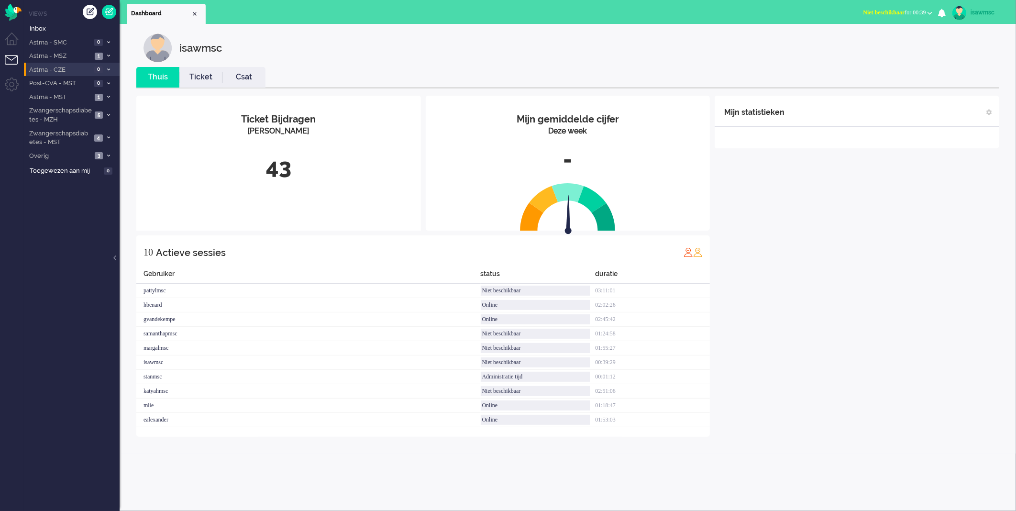
click at [107, 69] on icon at bounding box center [108, 69] width 3 height 3
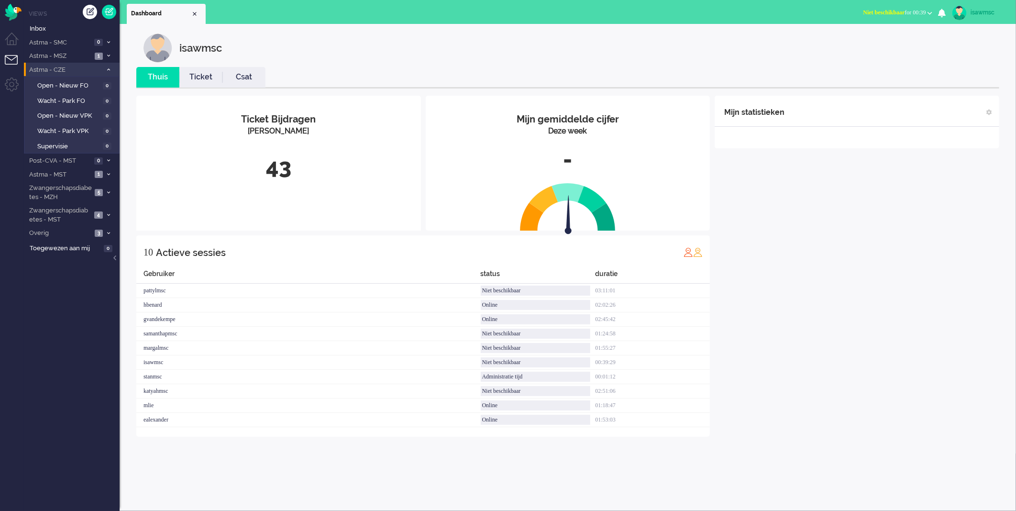
click at [277, 41] on div "isawmsc" at bounding box center [575, 47] width 863 height 29
click at [79, 115] on span "Open - Nieuw VPK" at bounding box center [68, 115] width 63 height 9
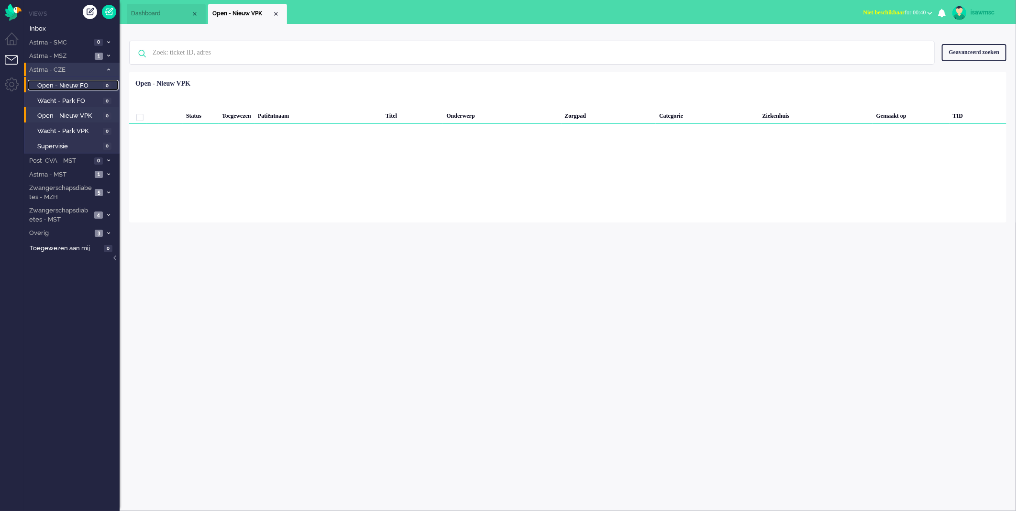
click at [84, 85] on span "Open - Nieuw FO" at bounding box center [68, 85] width 63 height 9
click at [99, 111] on link "Open - Nieuw VPK 0" at bounding box center [73, 115] width 91 height 11
click at [98, 85] on span "Open - Nieuw FO" at bounding box center [68, 85] width 63 height 9
click at [89, 115] on span "Open - Nieuw VPK" at bounding box center [68, 115] width 63 height 9
click at [86, 129] on span "Wacht - Park VPK" at bounding box center [68, 131] width 63 height 9
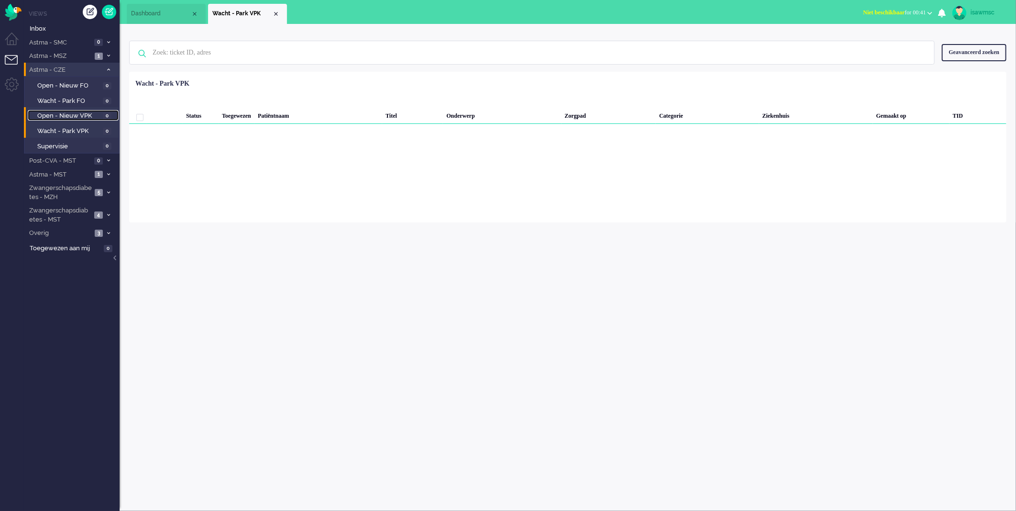
click at [75, 113] on span "Open - Nieuw VPK" at bounding box center [68, 115] width 63 height 9
click at [72, 215] on span "Zwangerschapsdiabetes - MST" at bounding box center [60, 215] width 64 height 18
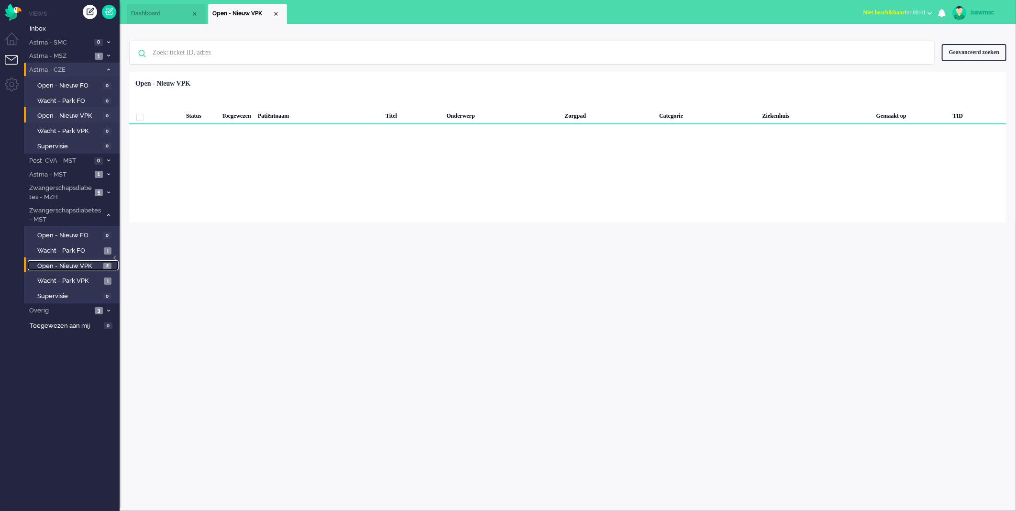
click at [102, 262] on link "Open - Nieuw VPK 2" at bounding box center [73, 265] width 91 height 11
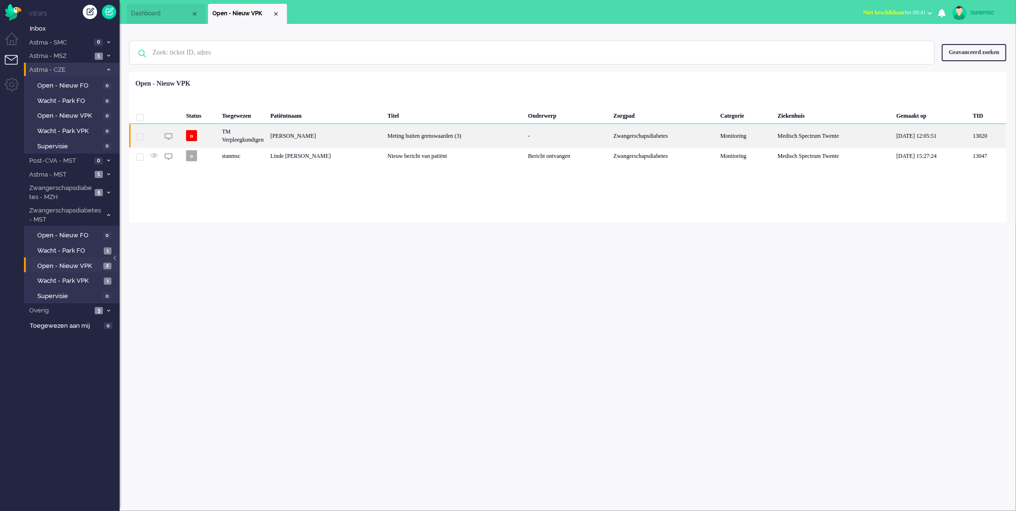
click at [332, 132] on div "[PERSON_NAME]" at bounding box center [325, 135] width 117 height 23
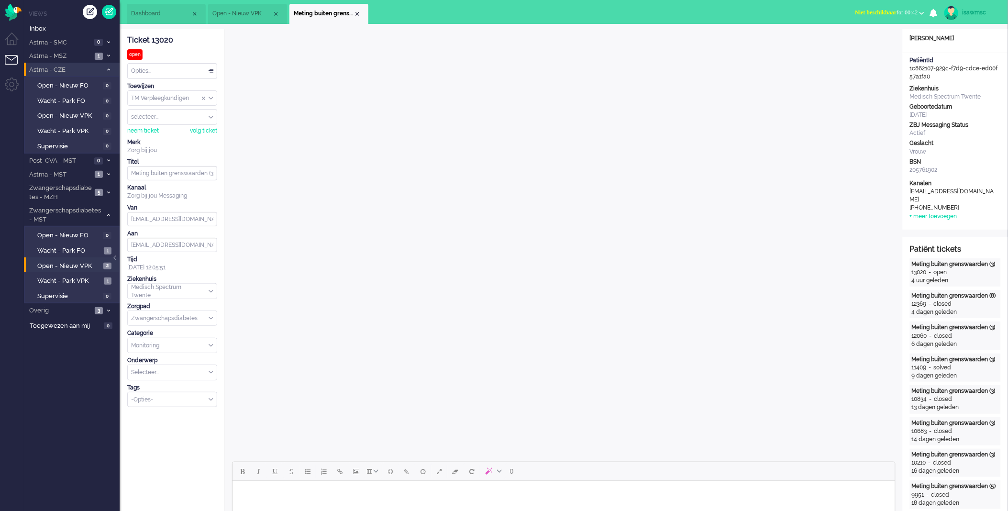
scroll to position [266, 0]
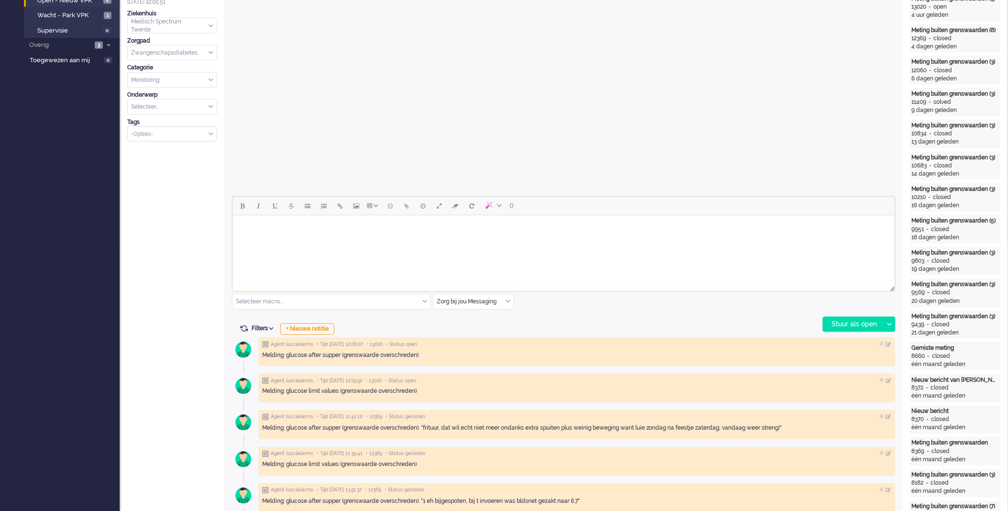
click at [619, 220] on body "Rich Text Area. Press ALT-0 for help." at bounding box center [563, 227] width 655 height 17
click at [507, 304] on input "text" at bounding box center [473, 301] width 80 height 15
click at [503, 357] on li "Zorg bij jou Messaging" at bounding box center [473, 357] width 80 height 14
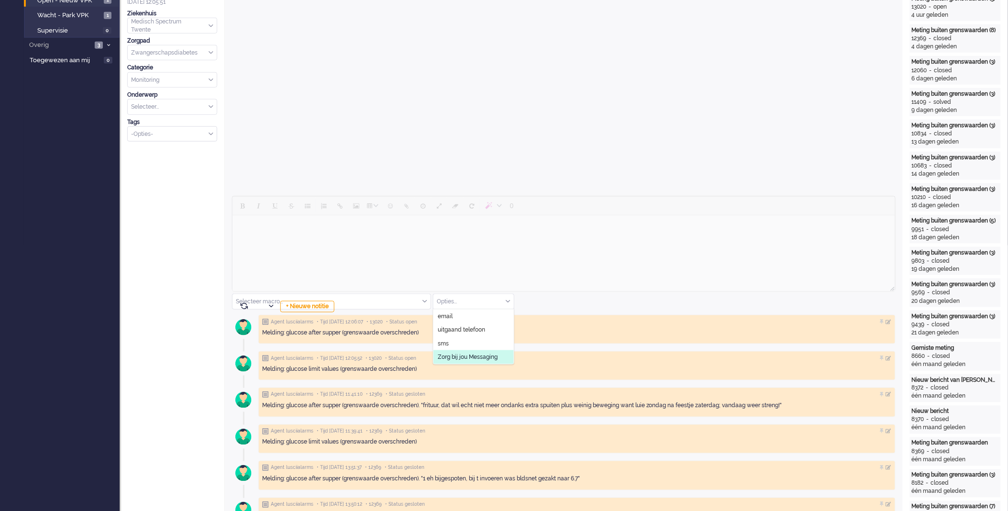
click at [487, 355] on span "Zorg bij jou Messaging" at bounding box center [468, 357] width 60 height 8
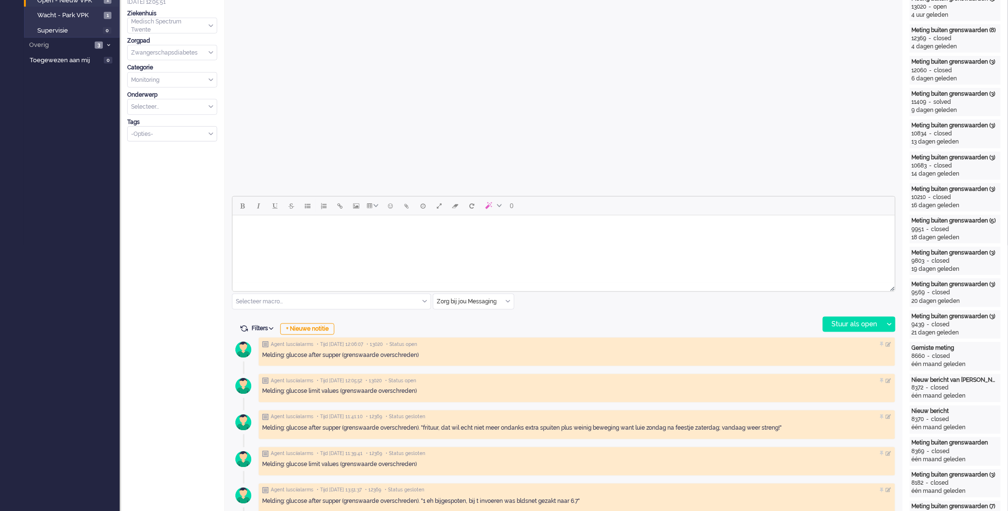
click at [553, 239] on html at bounding box center [563, 227] width 663 height 24
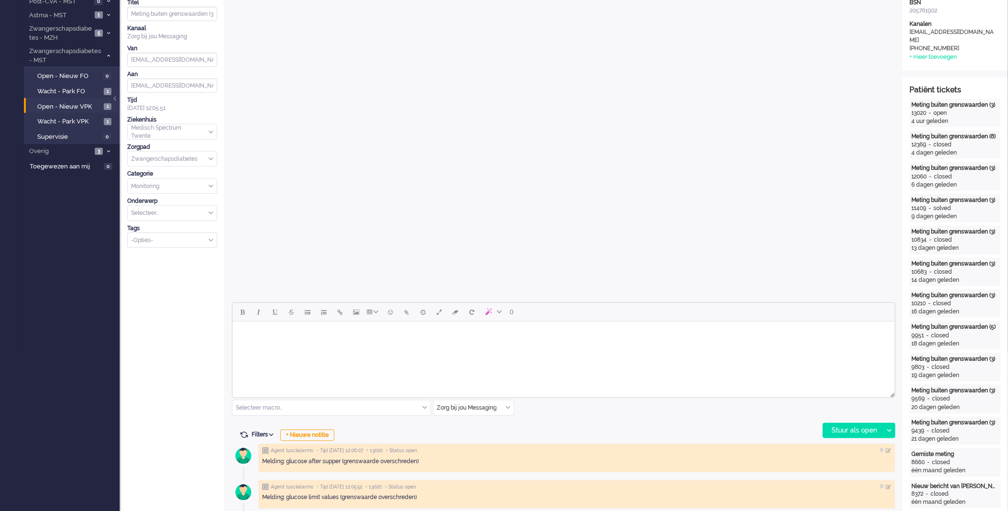
scroll to position [0, 0]
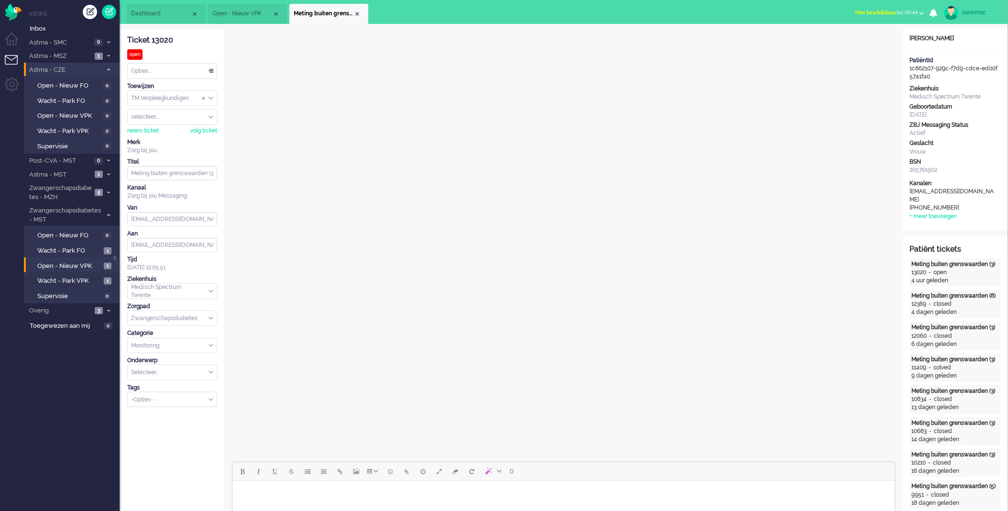
click at [207, 70] on div "Opties..." at bounding box center [172, 71] width 89 height 15
click at [152, 73] on div "Opties..." at bounding box center [172, 71] width 89 height 15
click at [204, 73] on div "Opties..." at bounding box center [172, 71] width 89 height 15
click at [207, 71] on div "Opties..." at bounding box center [172, 71] width 89 height 15
click at [209, 72] on div "Opties..." at bounding box center [172, 71] width 89 height 15
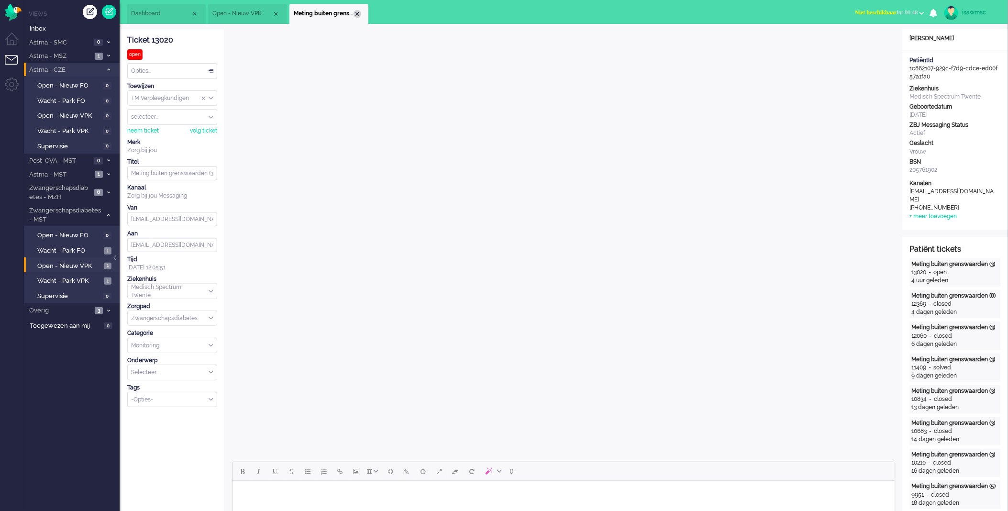
click at [354, 15] on div "Close tab" at bounding box center [358, 14] width 8 height 8
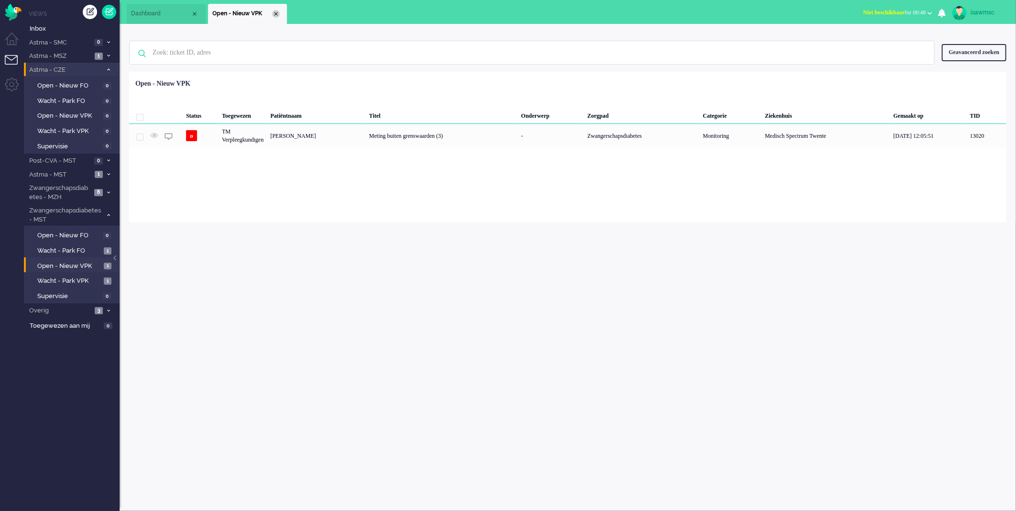
click at [279, 14] on div "Close tab" at bounding box center [276, 14] width 8 height 8
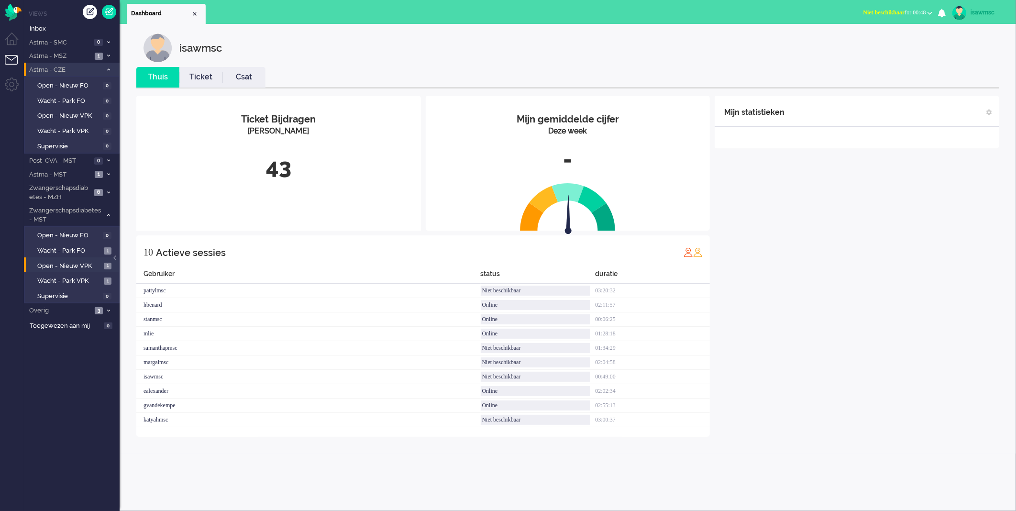
click at [300, 9] on ul "Dashboard" at bounding box center [475, 12] width 696 height 24
